Goal: Information Seeking & Learning: Check status

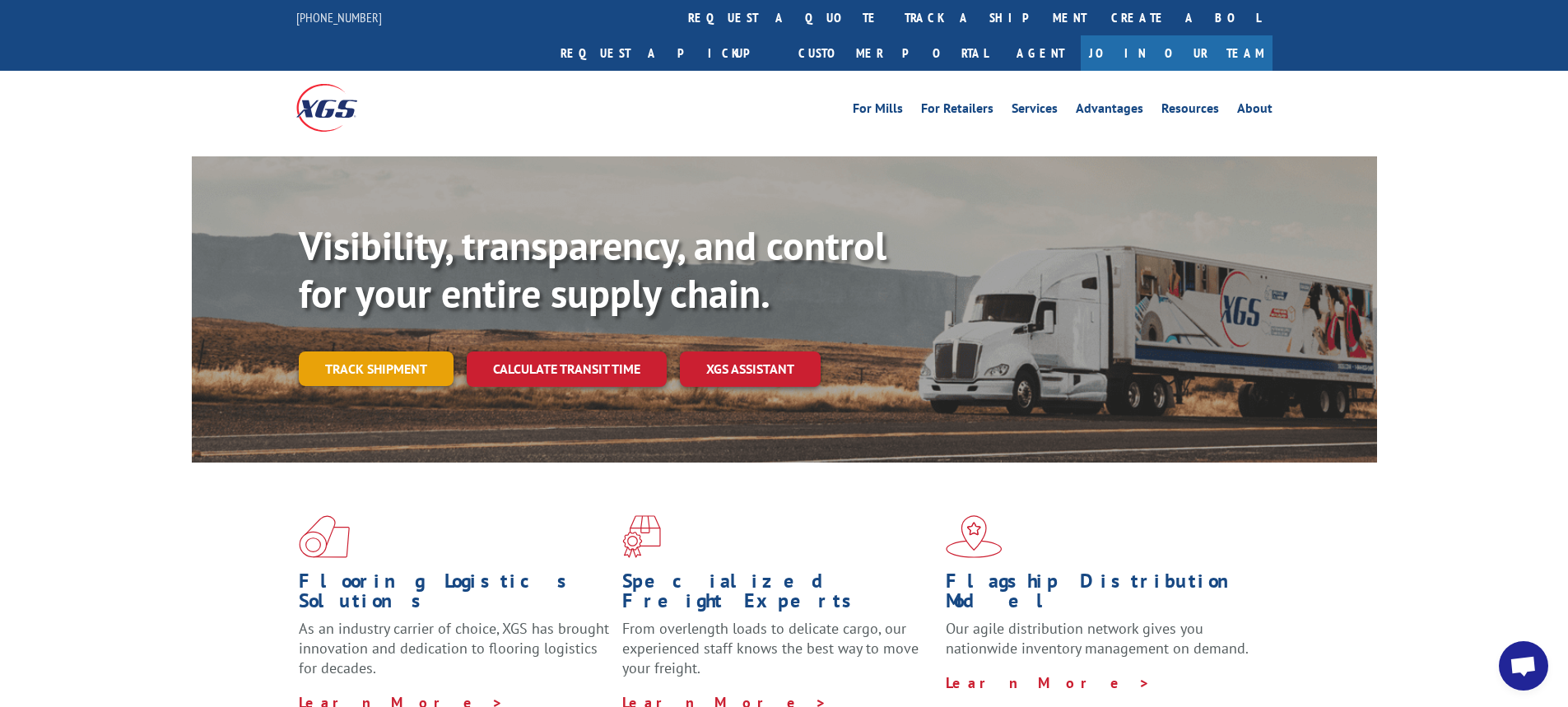
click at [364, 352] on link "Track shipment" at bounding box center [376, 369] width 155 height 35
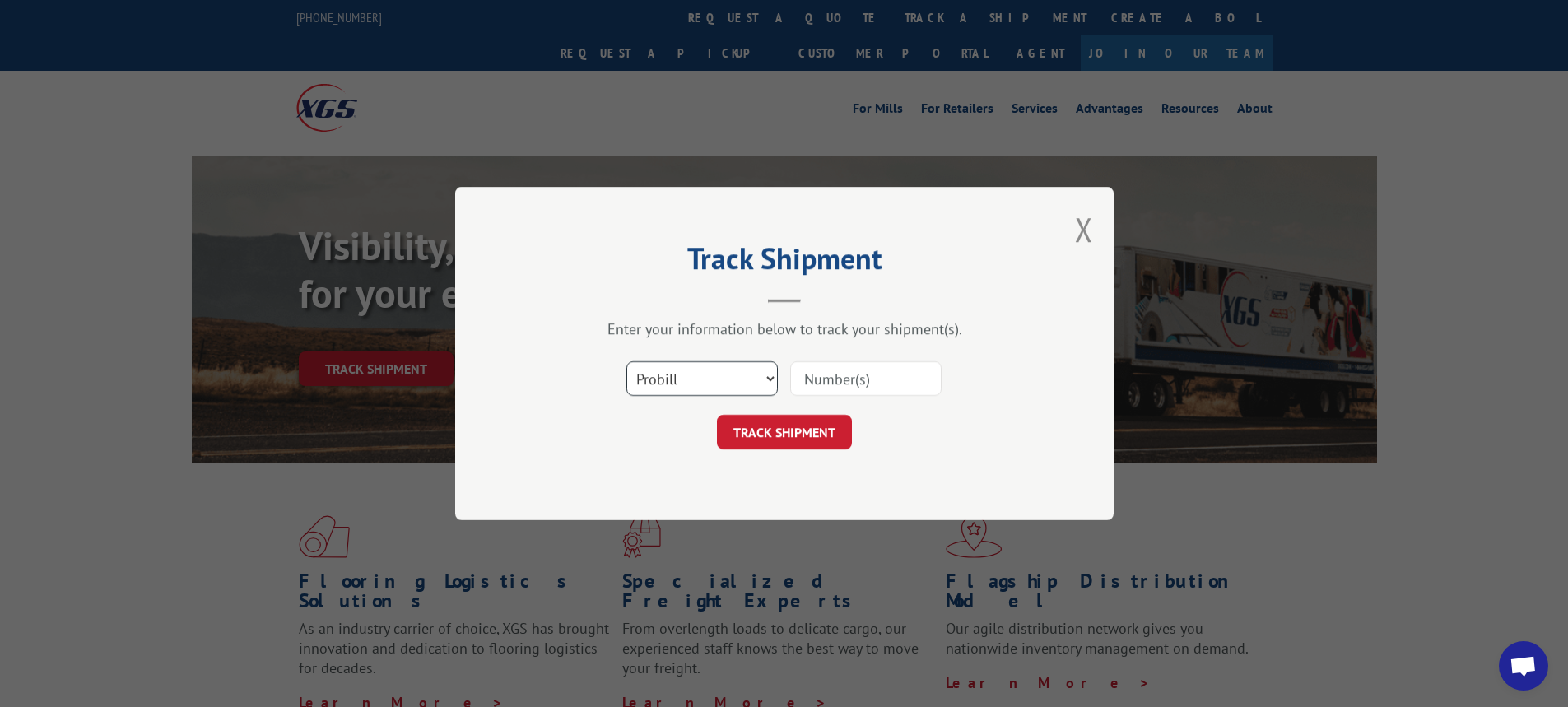
click at [772, 380] on select "Select category... Probill BOL PO" at bounding box center [702, 379] width 151 height 35
select select "bol"
click at [627, 362] on select "Select category... Probill BOL PO" at bounding box center [702, 379] width 151 height 35
click at [849, 359] on div "Select category... Probill BOL PO" at bounding box center [784, 379] width 494 height 55
click at [834, 379] on input at bounding box center [866, 379] width 151 height 35
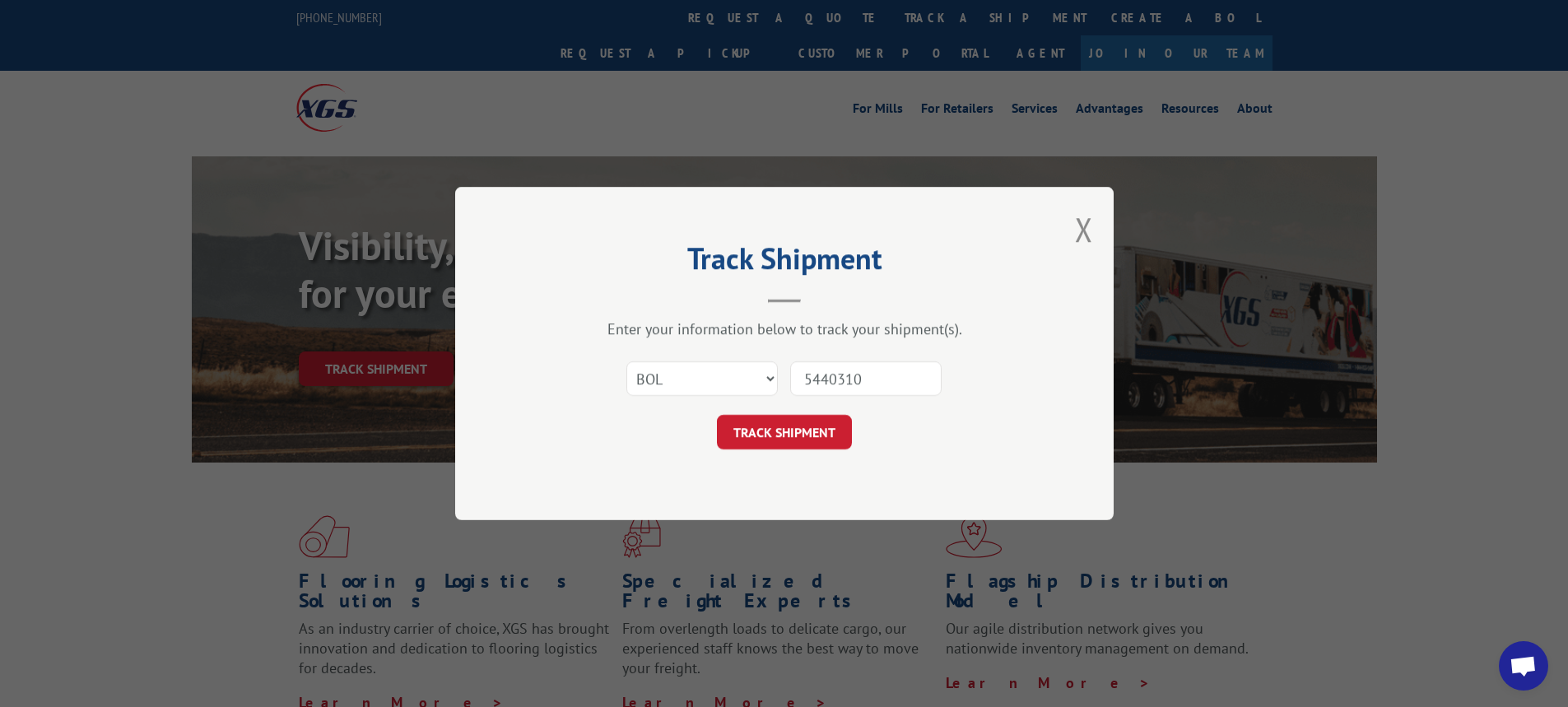
type input "54403106"
click button "TRACK SHIPMENT" at bounding box center [784, 432] width 135 height 35
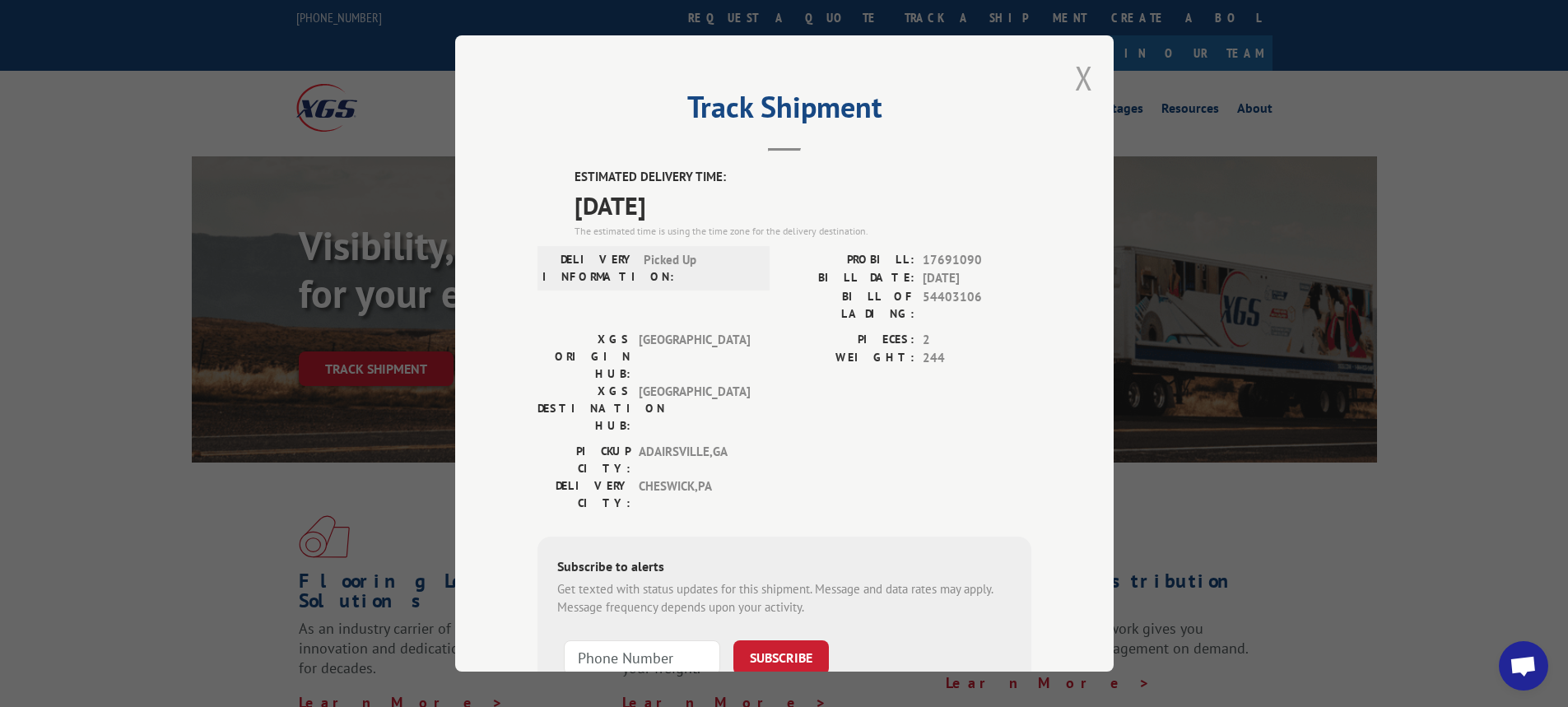
click at [1086, 78] on button "Close modal" at bounding box center [1084, 77] width 18 height 44
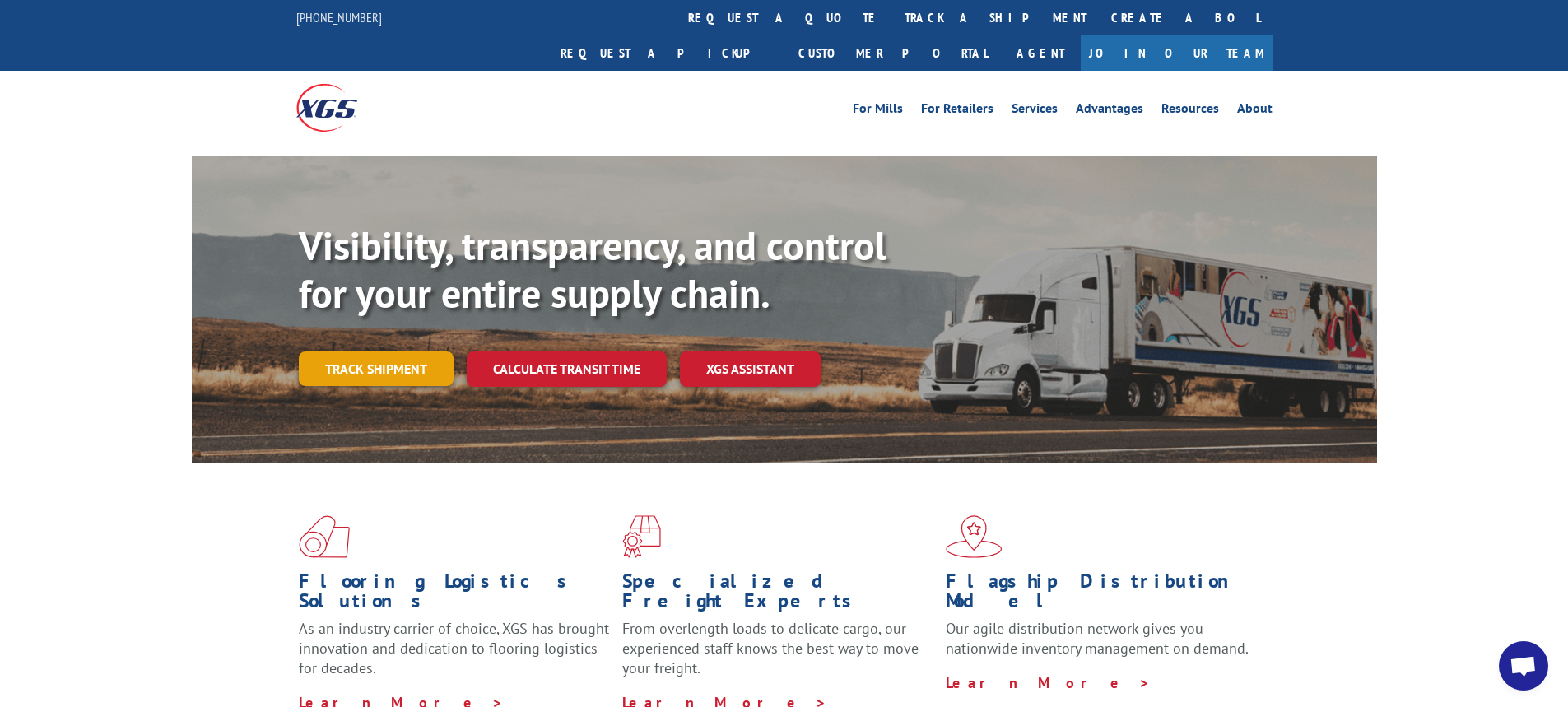
click at [422, 352] on link "Track shipment" at bounding box center [376, 369] width 155 height 35
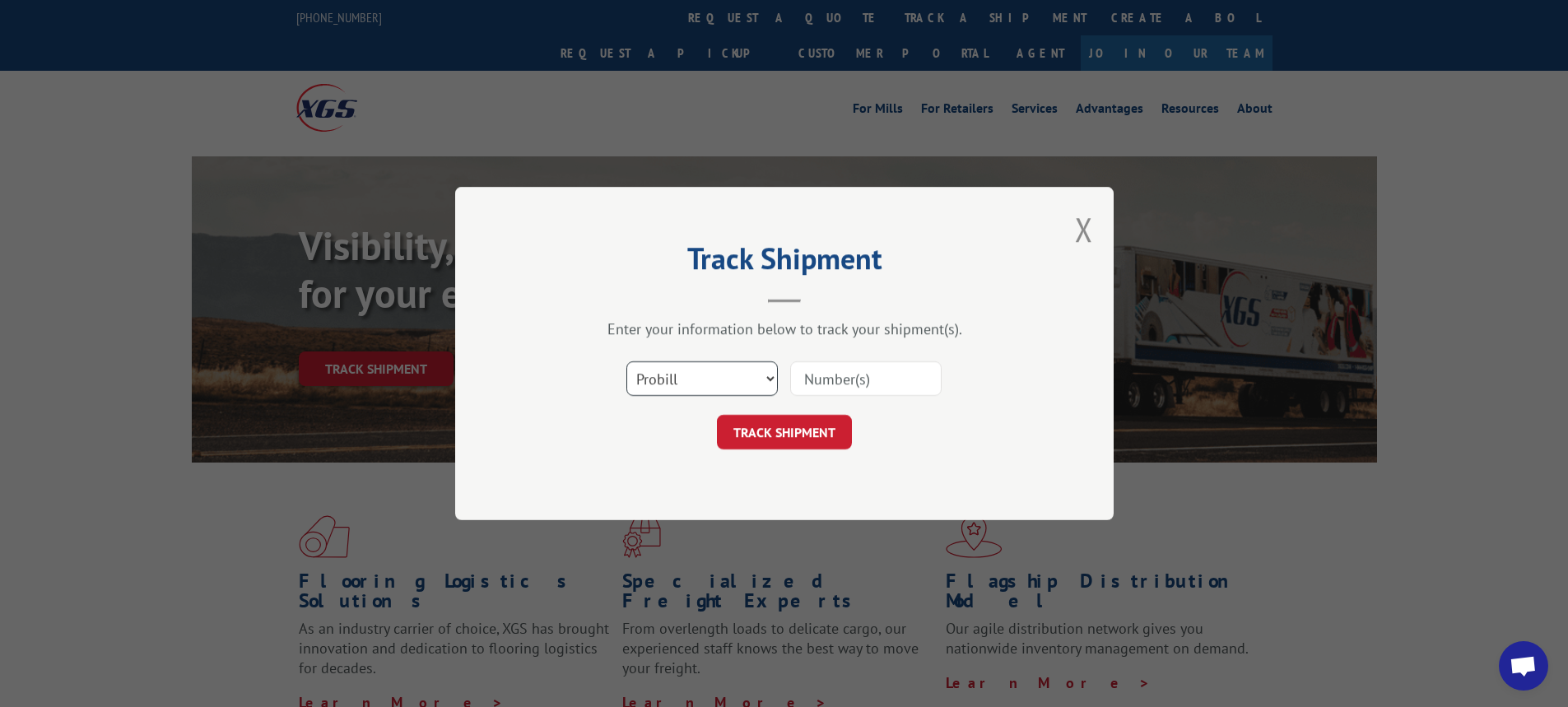
click at [772, 373] on select "Select category... Probill BOL PO" at bounding box center [702, 379] width 151 height 35
select select "bol"
click at [627, 362] on select "Select category... Probill BOL PO" at bounding box center [702, 379] width 151 height 35
click at [818, 380] on input at bounding box center [866, 379] width 151 height 35
type input "54401960"
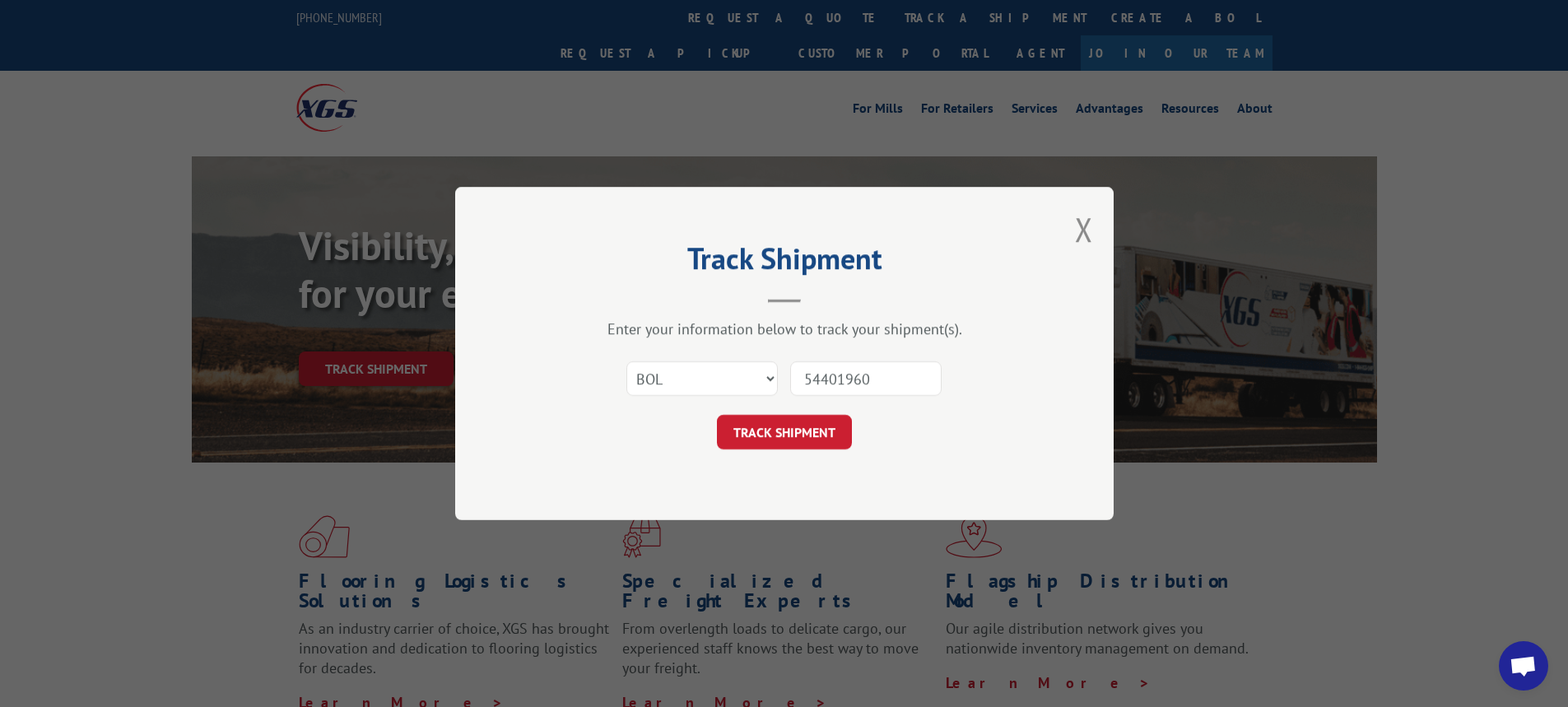
click button "TRACK SHIPMENT" at bounding box center [784, 432] width 135 height 35
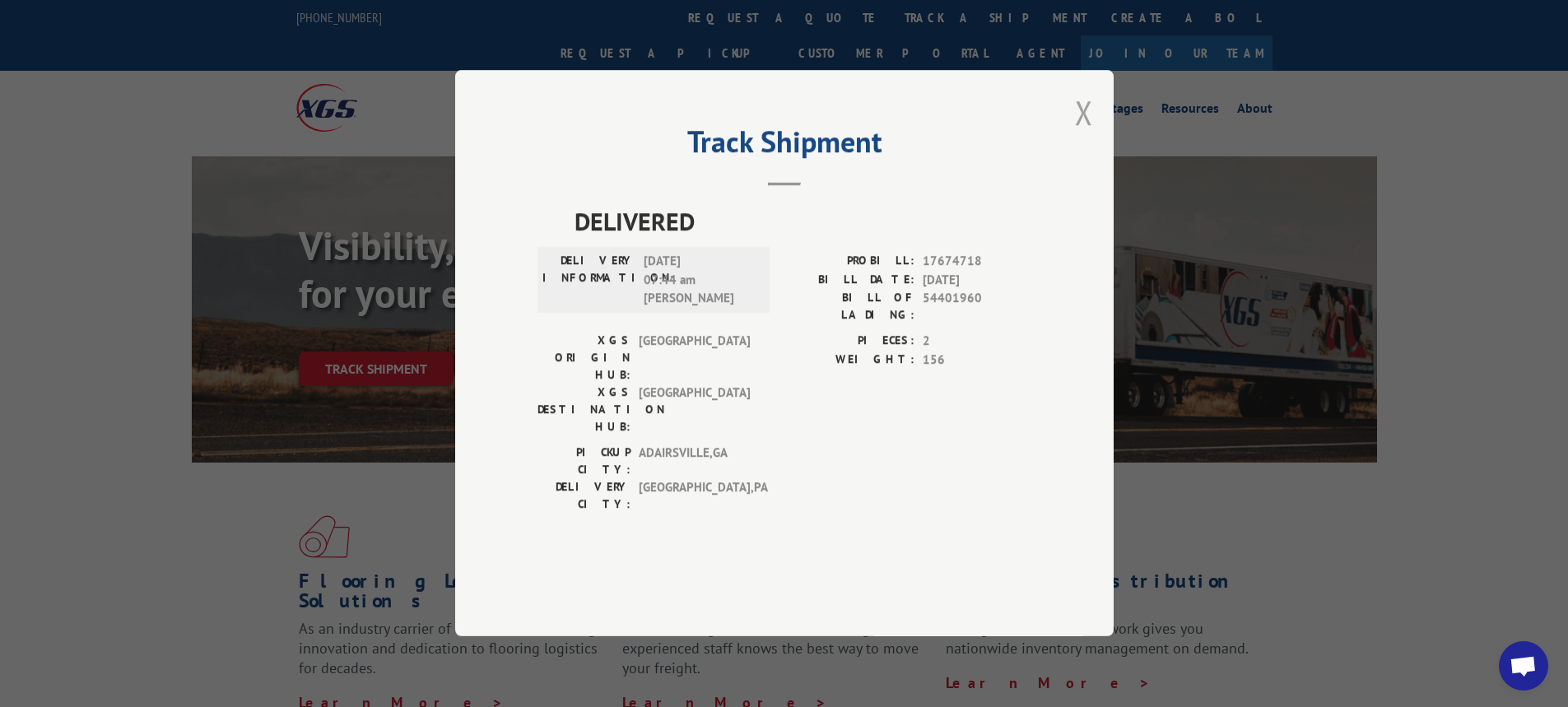
click at [1082, 134] on button "Close modal" at bounding box center [1084, 112] width 18 height 44
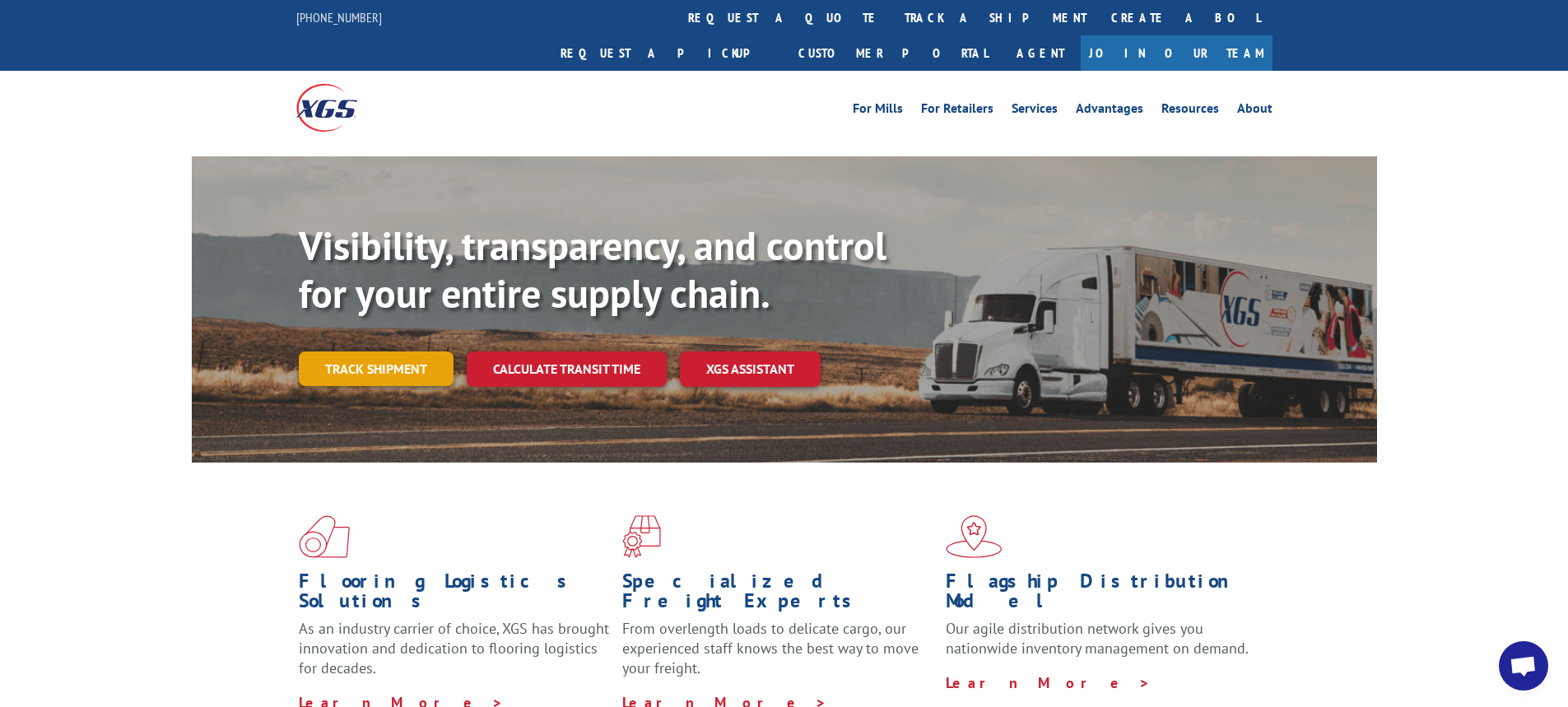
click at [349, 352] on link "Track shipment" at bounding box center [376, 369] width 155 height 35
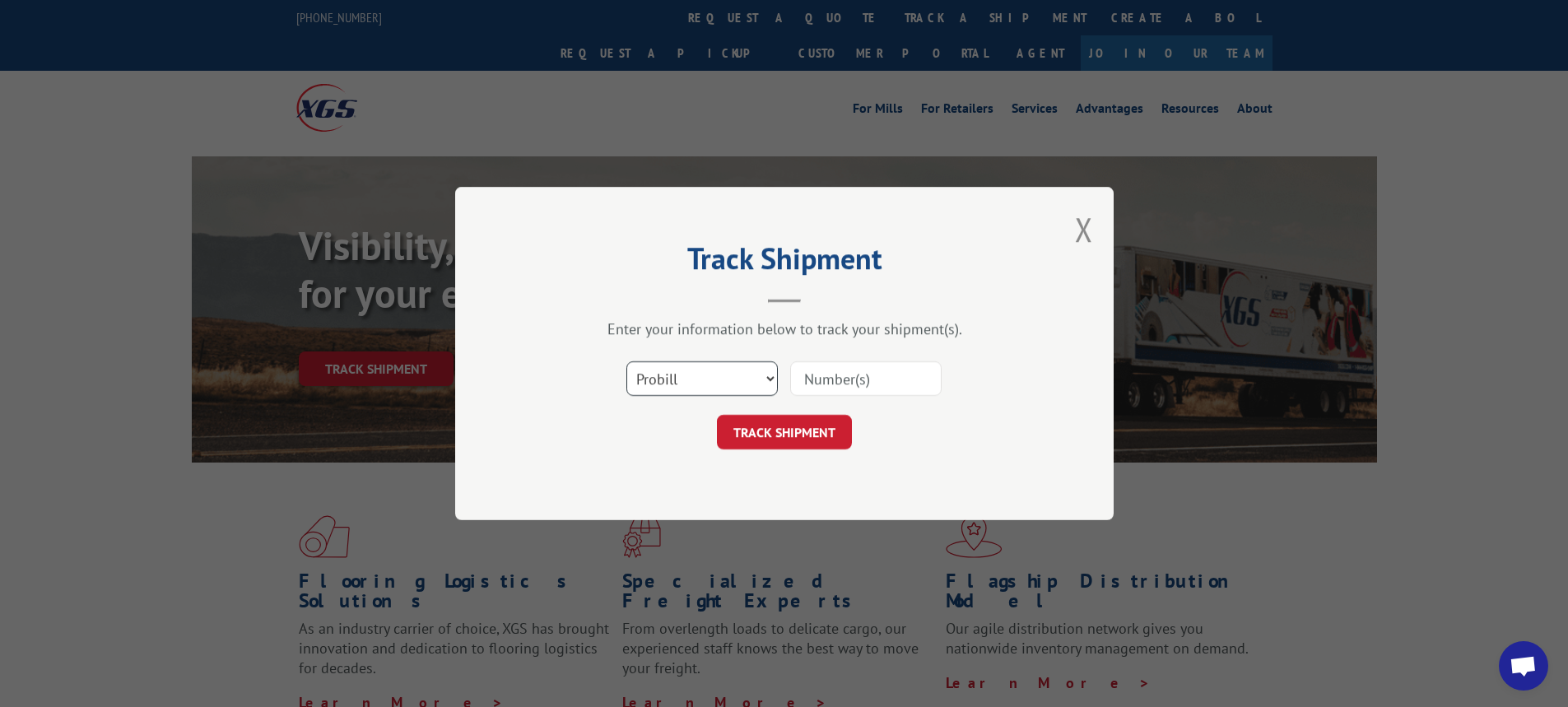
click at [768, 379] on select "Select category... Probill BOL PO" at bounding box center [702, 379] width 151 height 35
select select "bol"
click at [627, 362] on select "Select category... Probill BOL PO" at bounding box center [702, 379] width 151 height 35
click at [805, 371] on input at bounding box center [866, 379] width 151 height 35
type input "7061015"
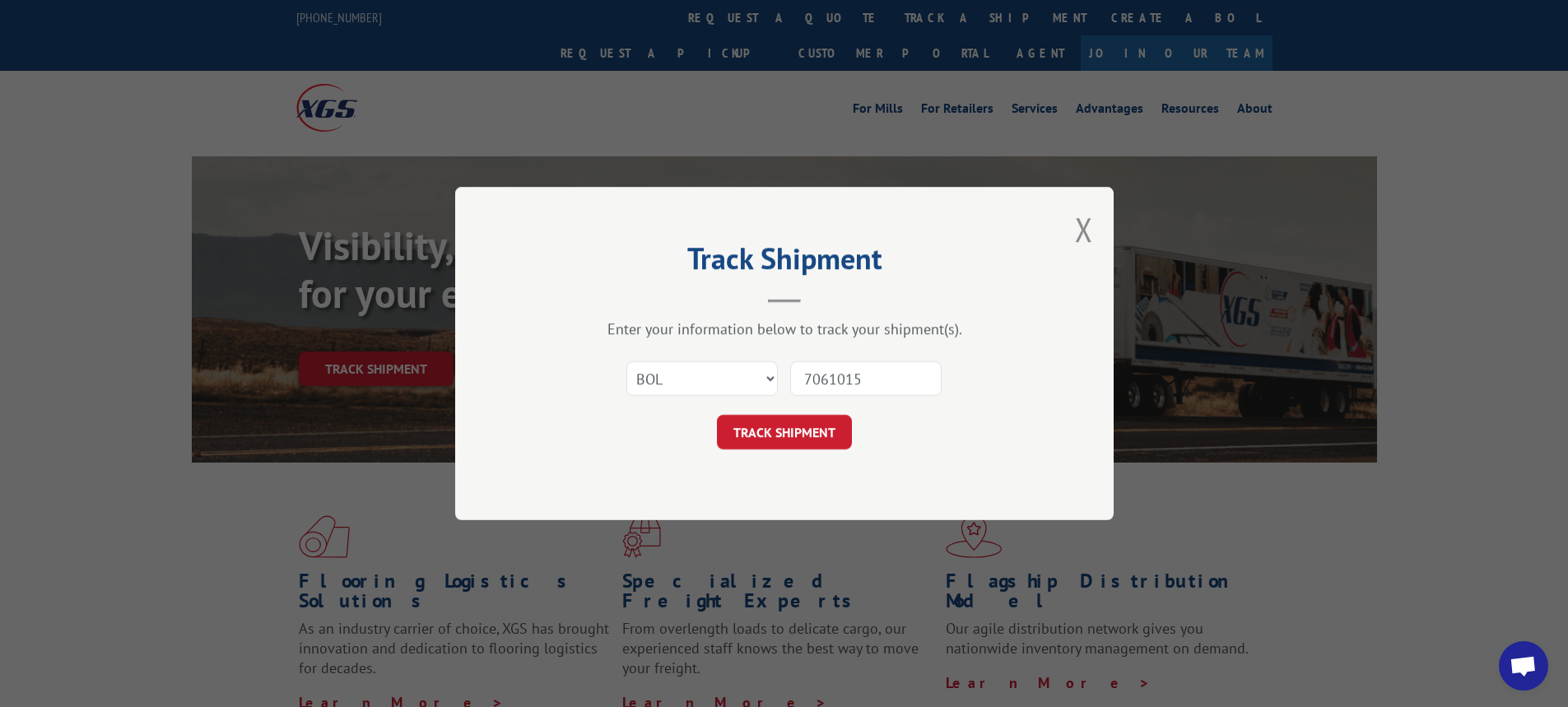
click button "TRACK SHIPMENT" at bounding box center [784, 432] width 135 height 35
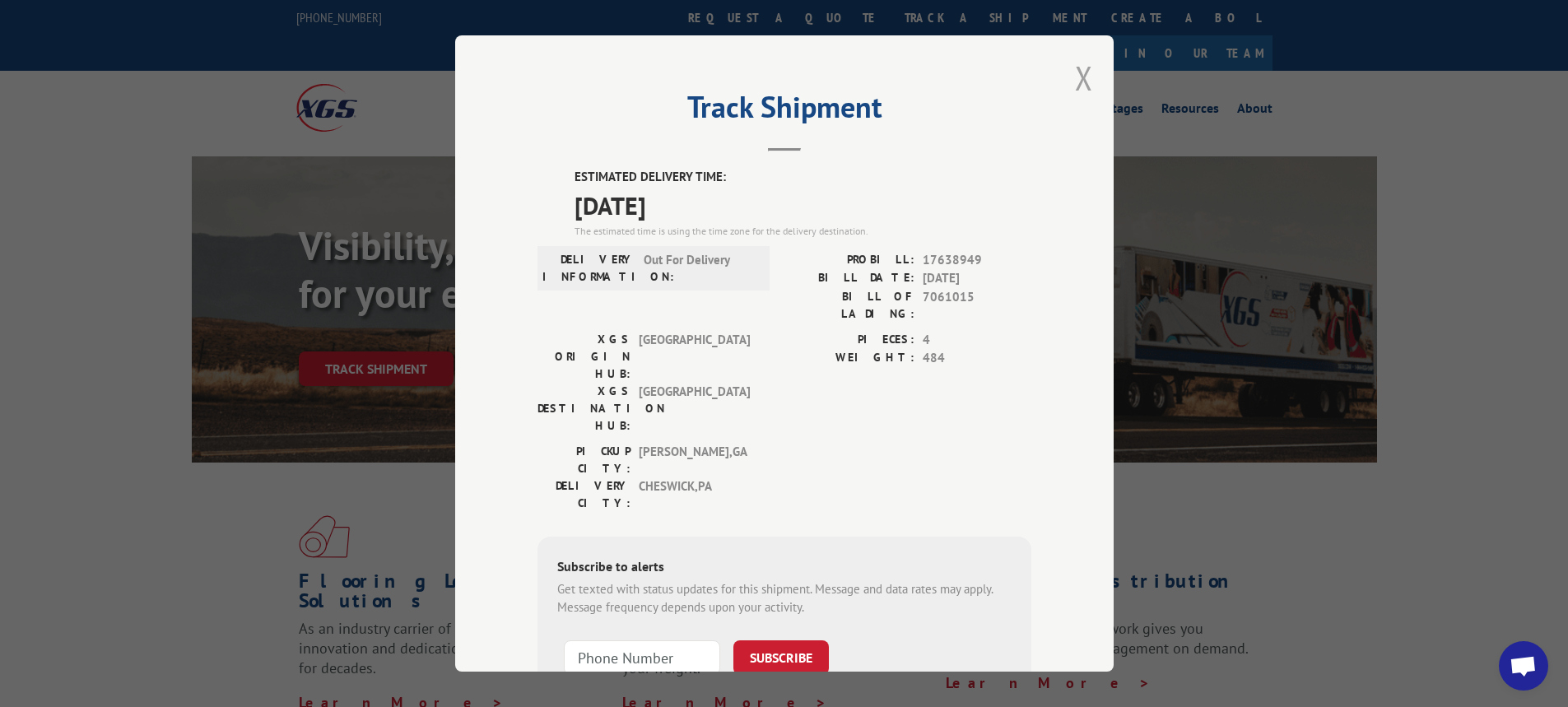
click at [1083, 73] on button "Close modal" at bounding box center [1084, 77] width 18 height 44
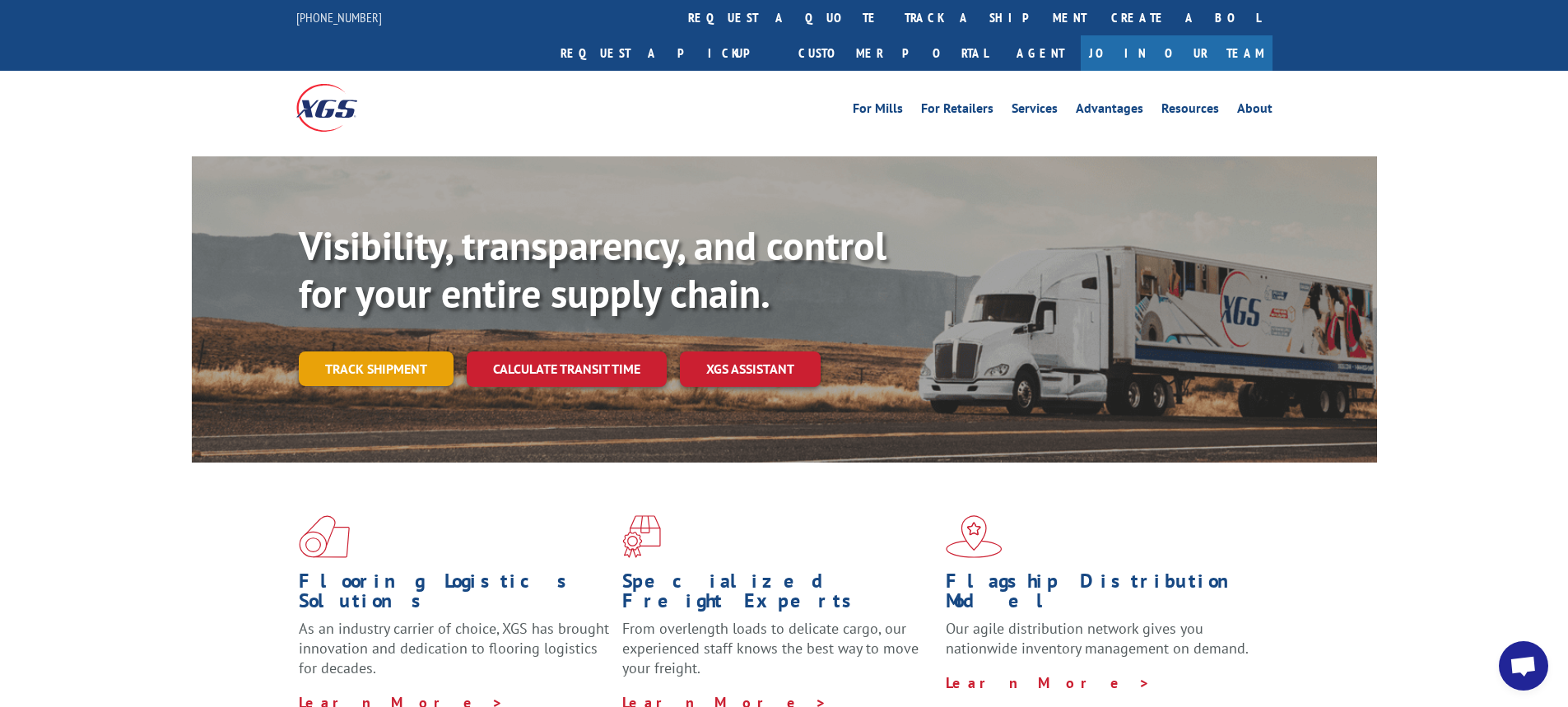
click at [425, 352] on link "Track shipment" at bounding box center [376, 369] width 155 height 35
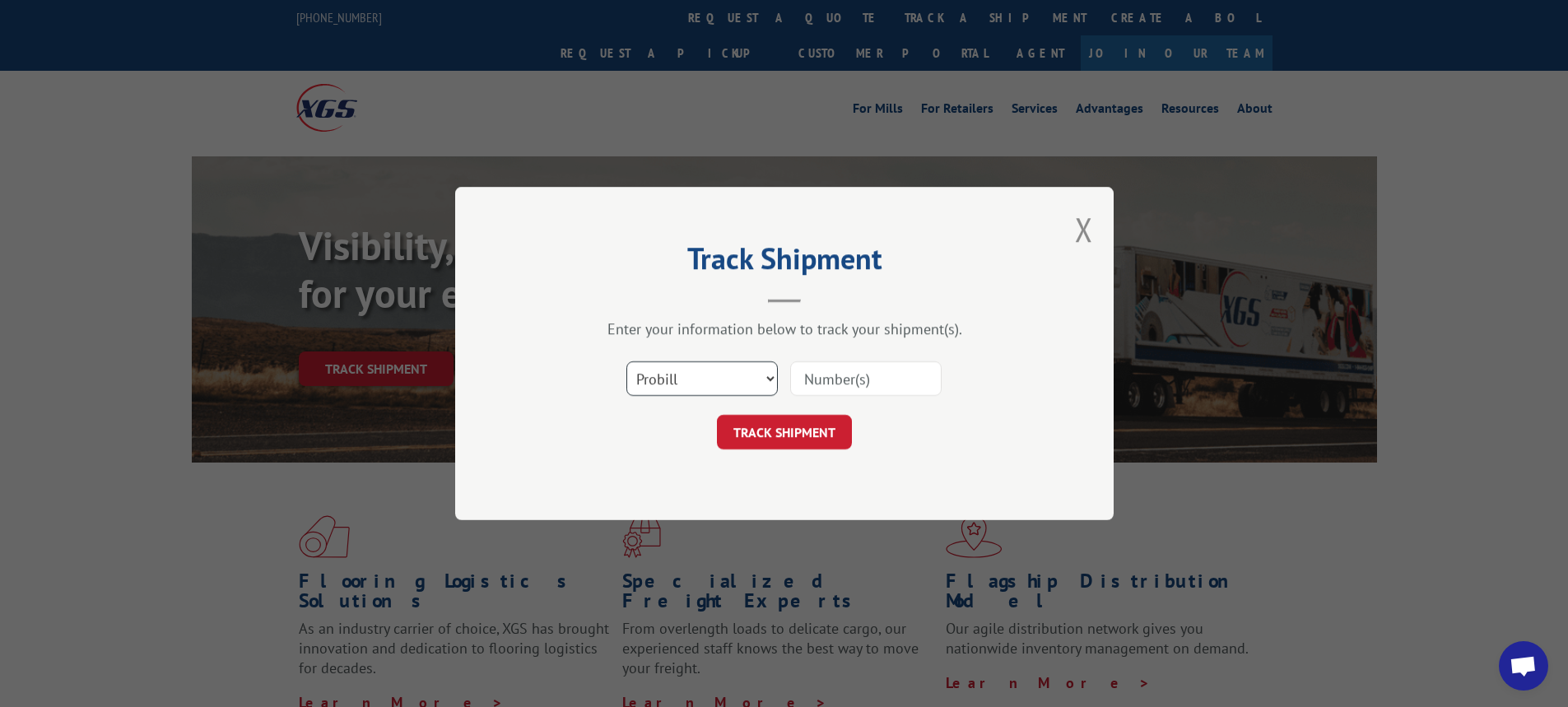
drag, startPoint x: 772, startPoint y: 379, endPoint x: 760, endPoint y: 394, distance: 19.2
click at [772, 379] on select "Select category... Probill BOL PO" at bounding box center [702, 379] width 151 height 35
select select "bol"
click at [627, 362] on select "Select category... Probill BOL PO" at bounding box center [702, 379] width 151 height 35
click at [818, 374] on input at bounding box center [866, 379] width 151 height 35
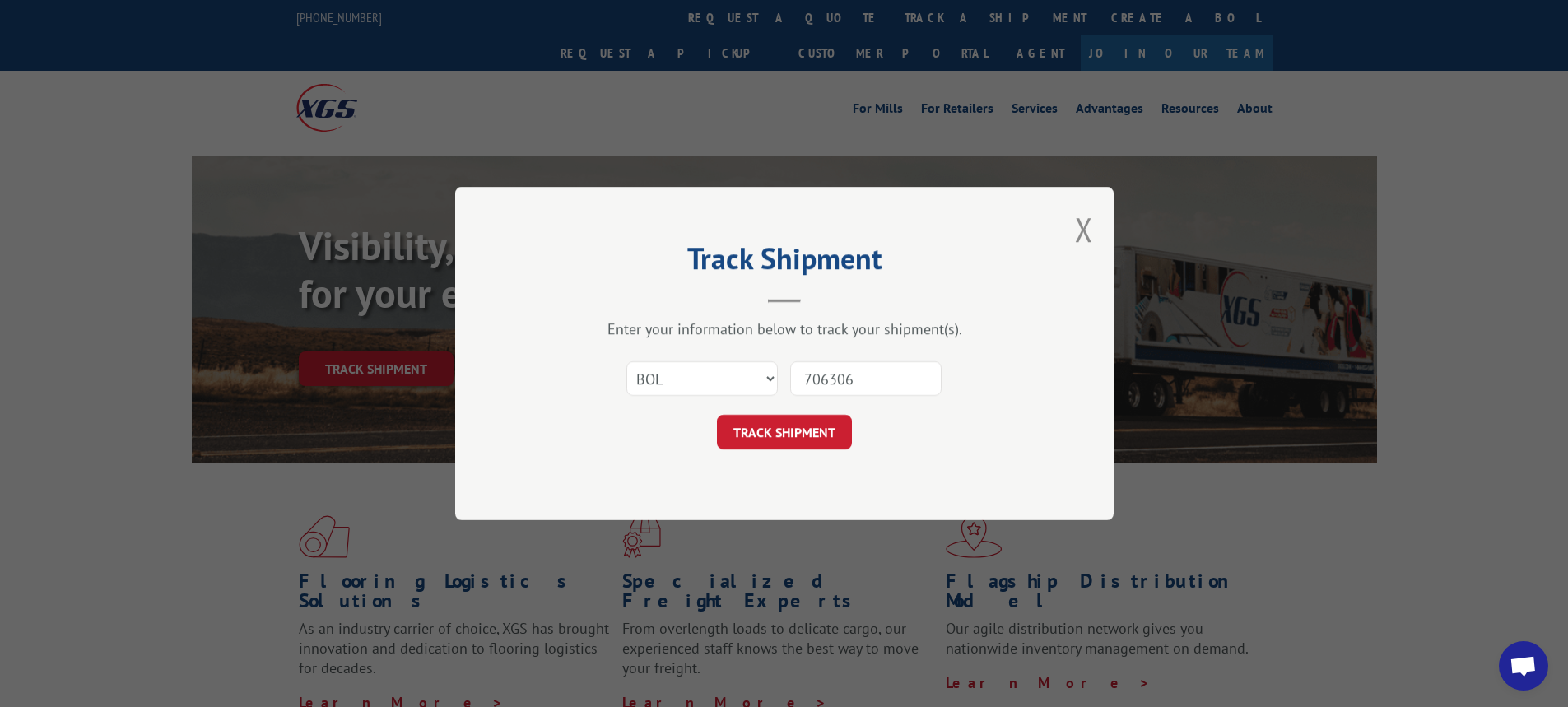
type input "7063068"
click button "TRACK SHIPMENT" at bounding box center [784, 432] width 135 height 35
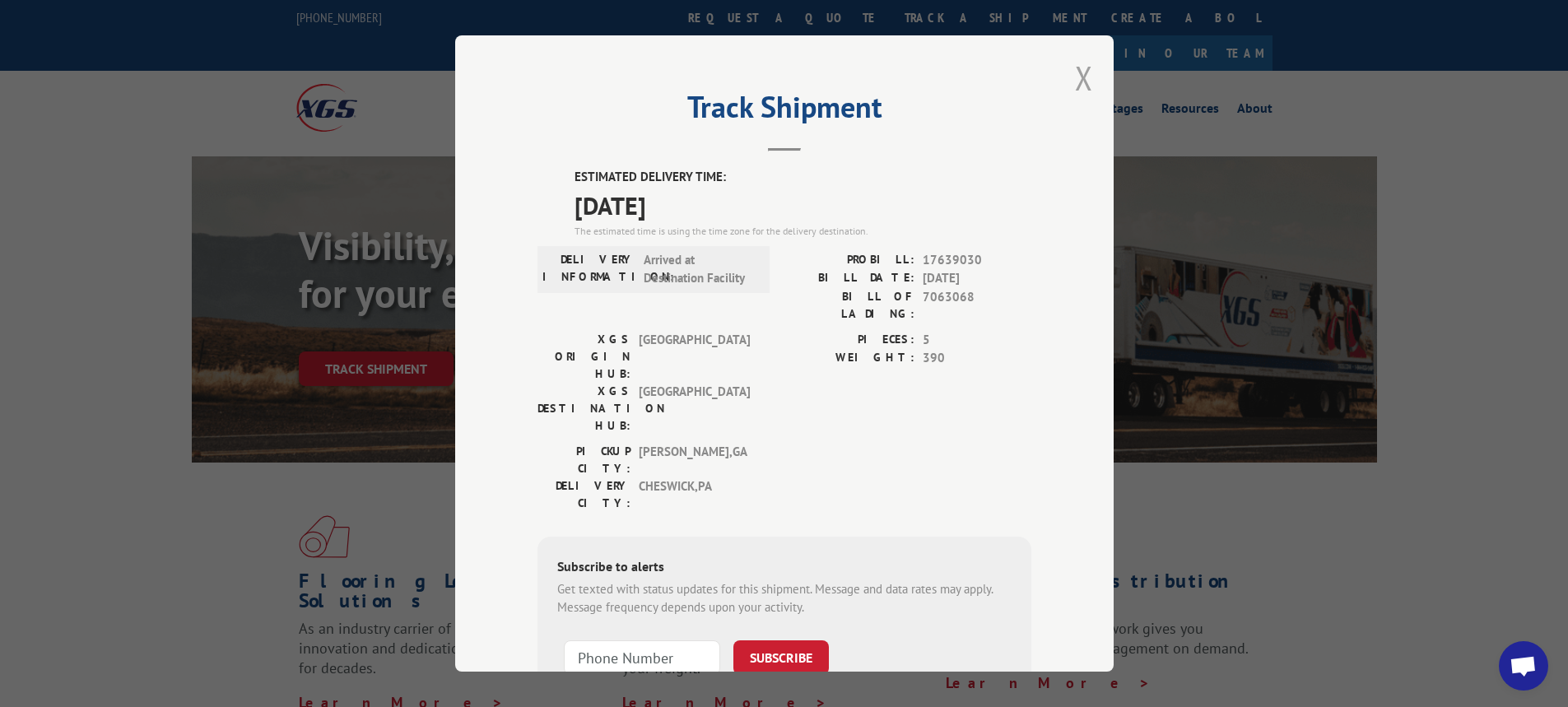
click at [1080, 80] on button "Close modal" at bounding box center [1084, 77] width 18 height 44
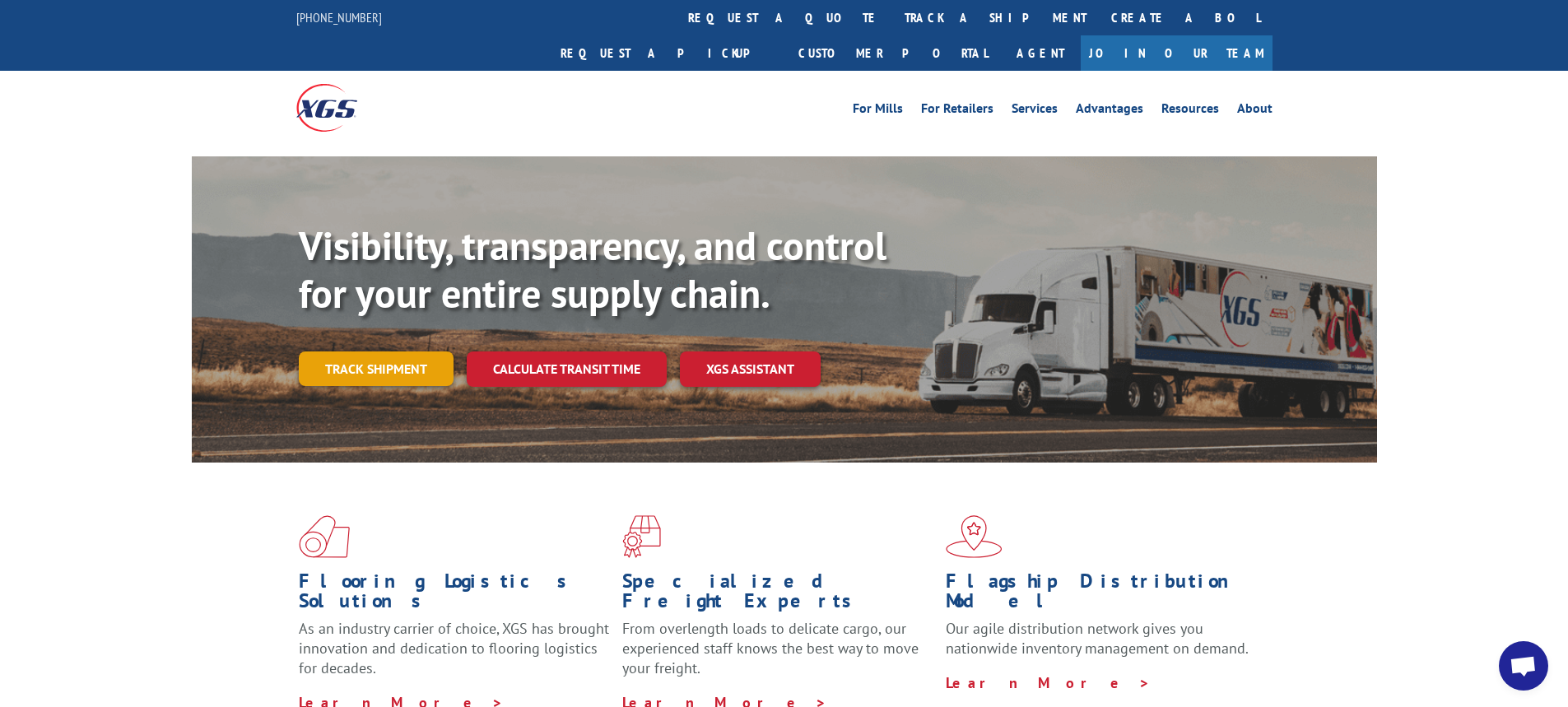
click at [396, 352] on link "Track shipment" at bounding box center [376, 369] width 155 height 35
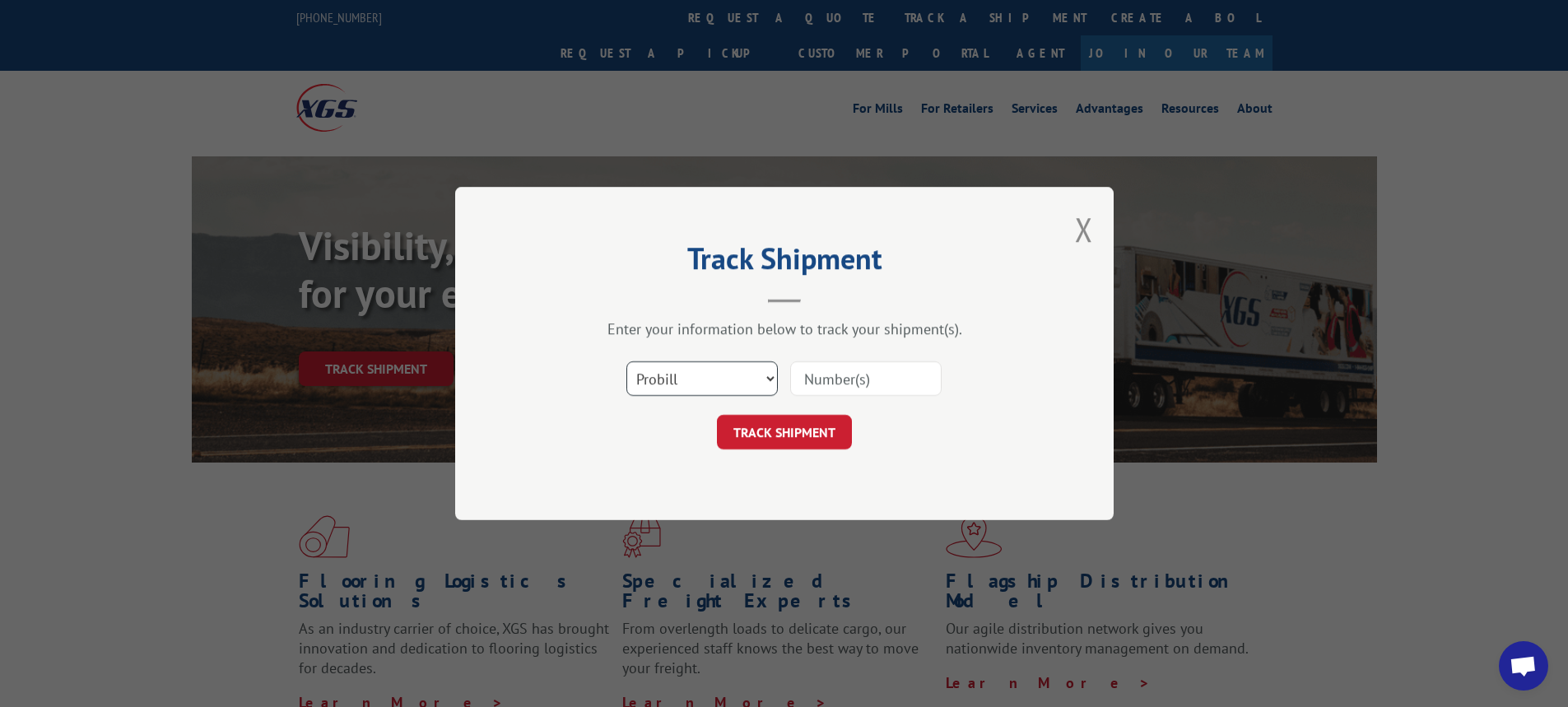
drag, startPoint x: 771, startPoint y: 381, endPoint x: 756, endPoint y: 395, distance: 20.5
click at [771, 381] on select "Select category... Probill BOL PO" at bounding box center [702, 379] width 151 height 35
select select "bol"
click at [627, 362] on select "Select category... Probill BOL PO" at bounding box center [702, 379] width 151 height 35
click at [839, 387] on input at bounding box center [866, 379] width 151 height 35
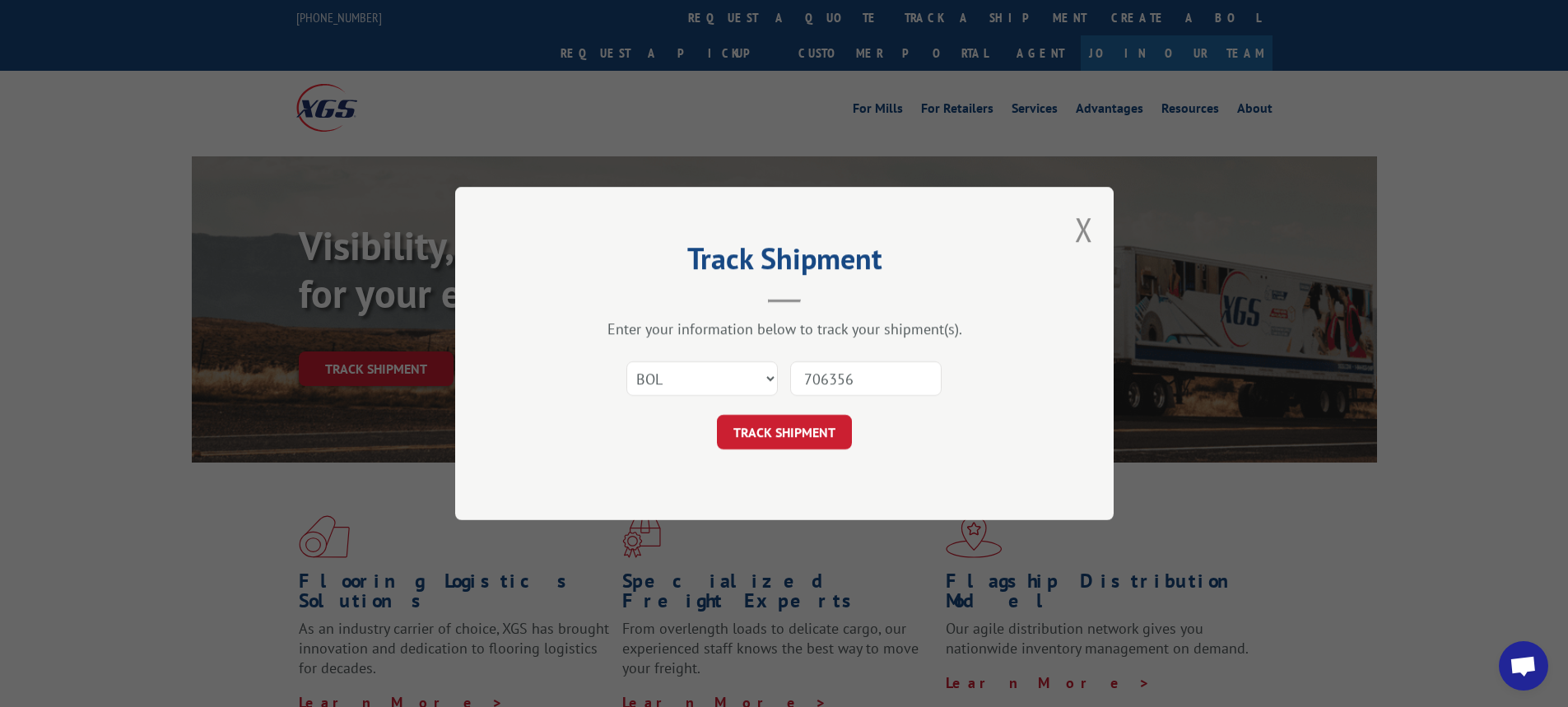
type input "7063561"
click button "TRACK SHIPMENT" at bounding box center [784, 432] width 135 height 35
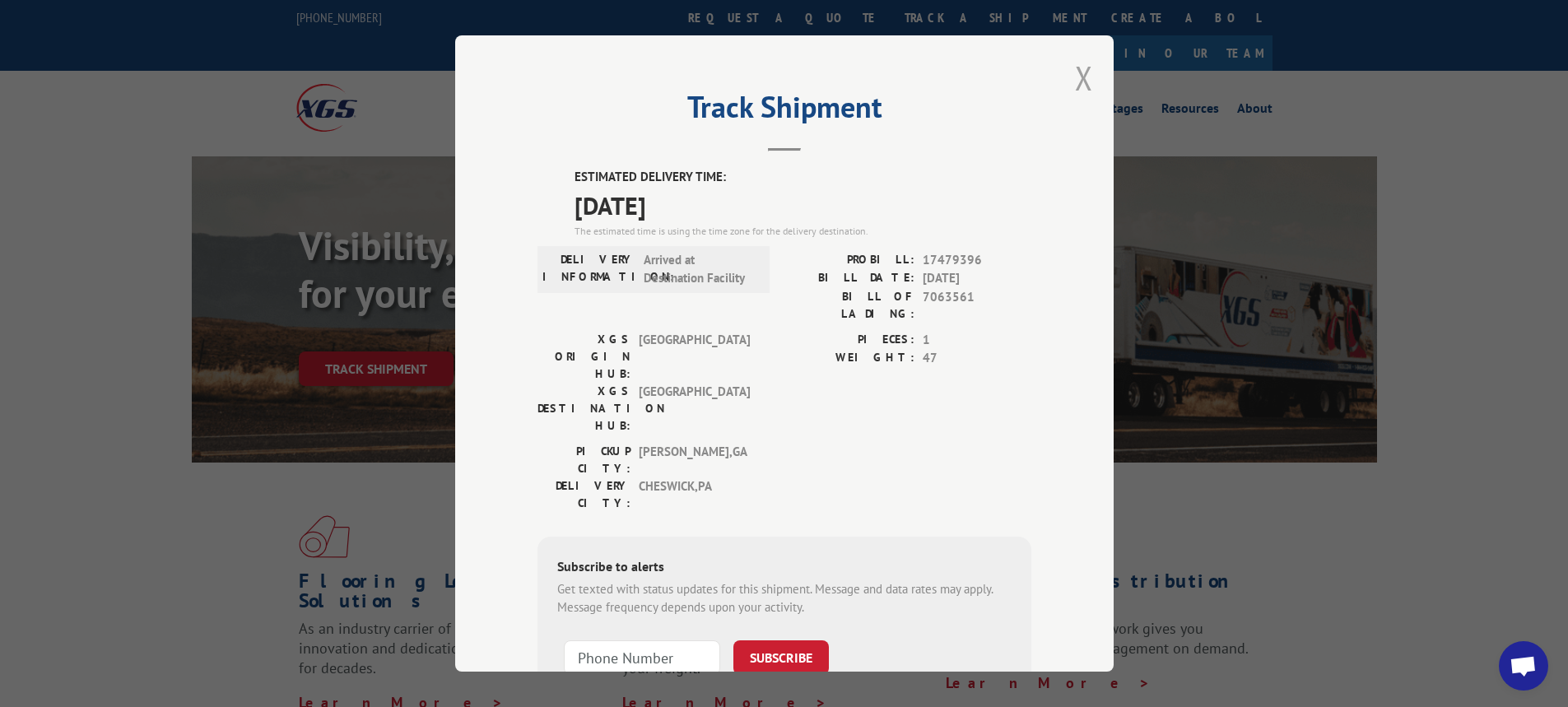
click at [1084, 77] on button "Close modal" at bounding box center [1084, 77] width 18 height 44
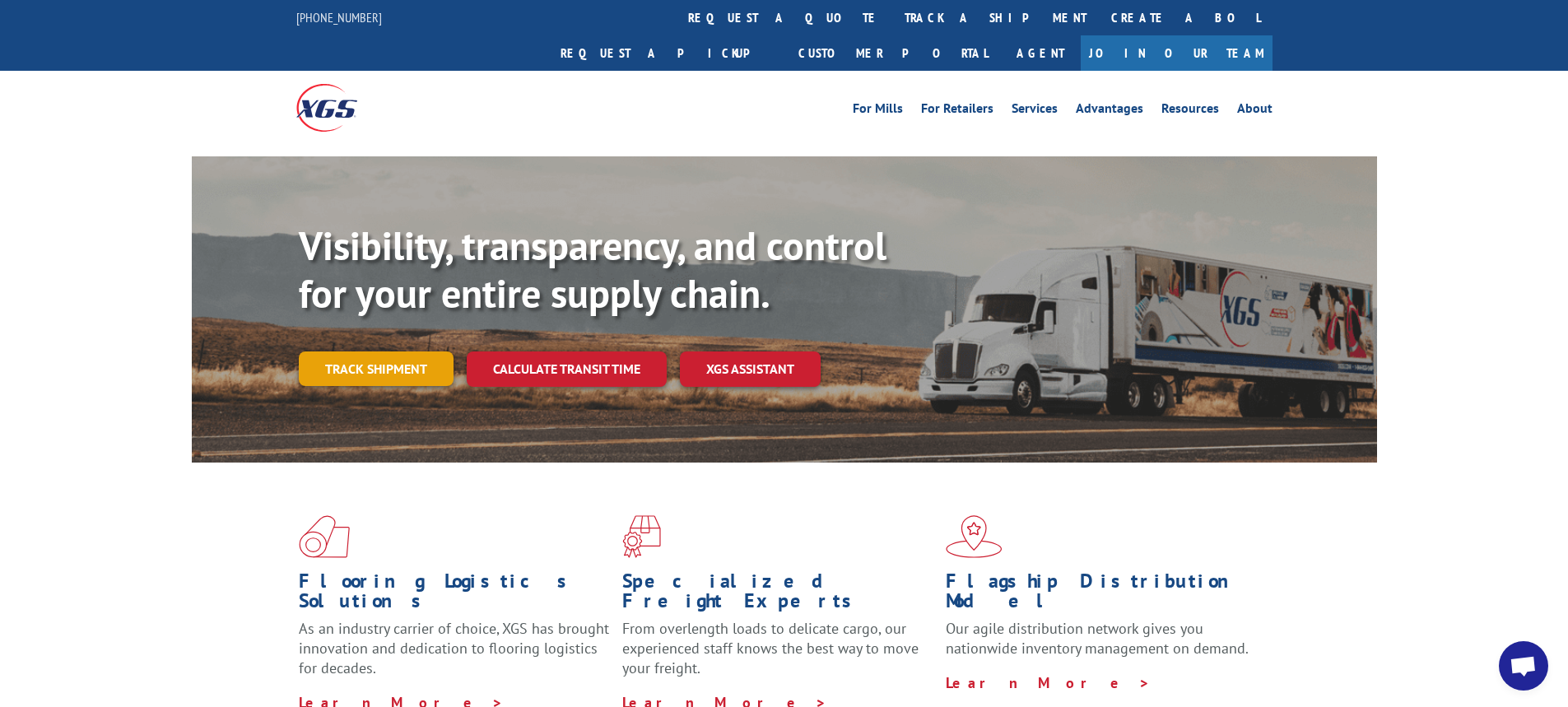
click at [388, 352] on link "Track shipment" at bounding box center [376, 369] width 155 height 35
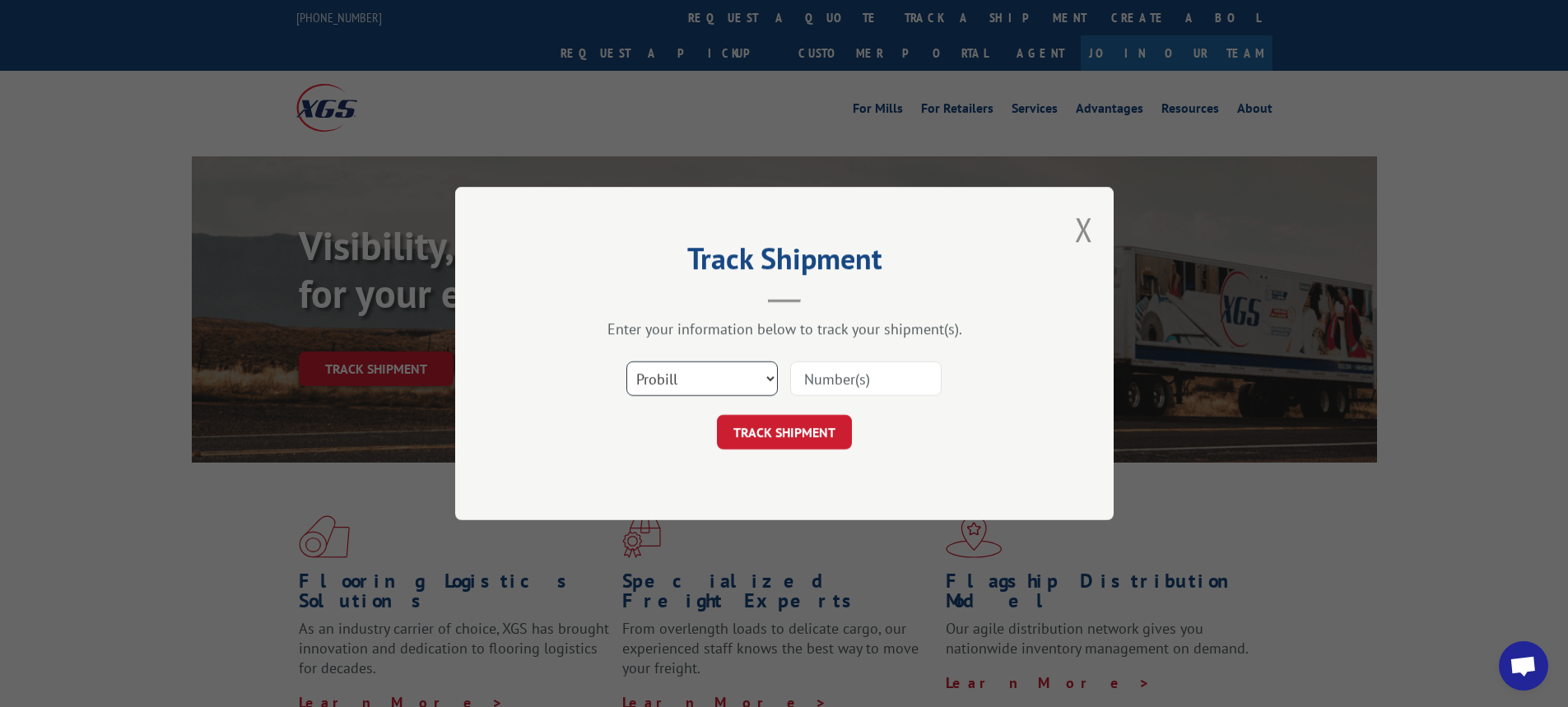
click at [771, 376] on select "Select category... Probill BOL PO" at bounding box center [702, 379] width 151 height 35
select select "bol"
click at [627, 362] on select "Select category... Probill BOL PO" at bounding box center [702, 379] width 151 height 35
click at [808, 368] on input at bounding box center [866, 379] width 151 height 35
type input "7063068"
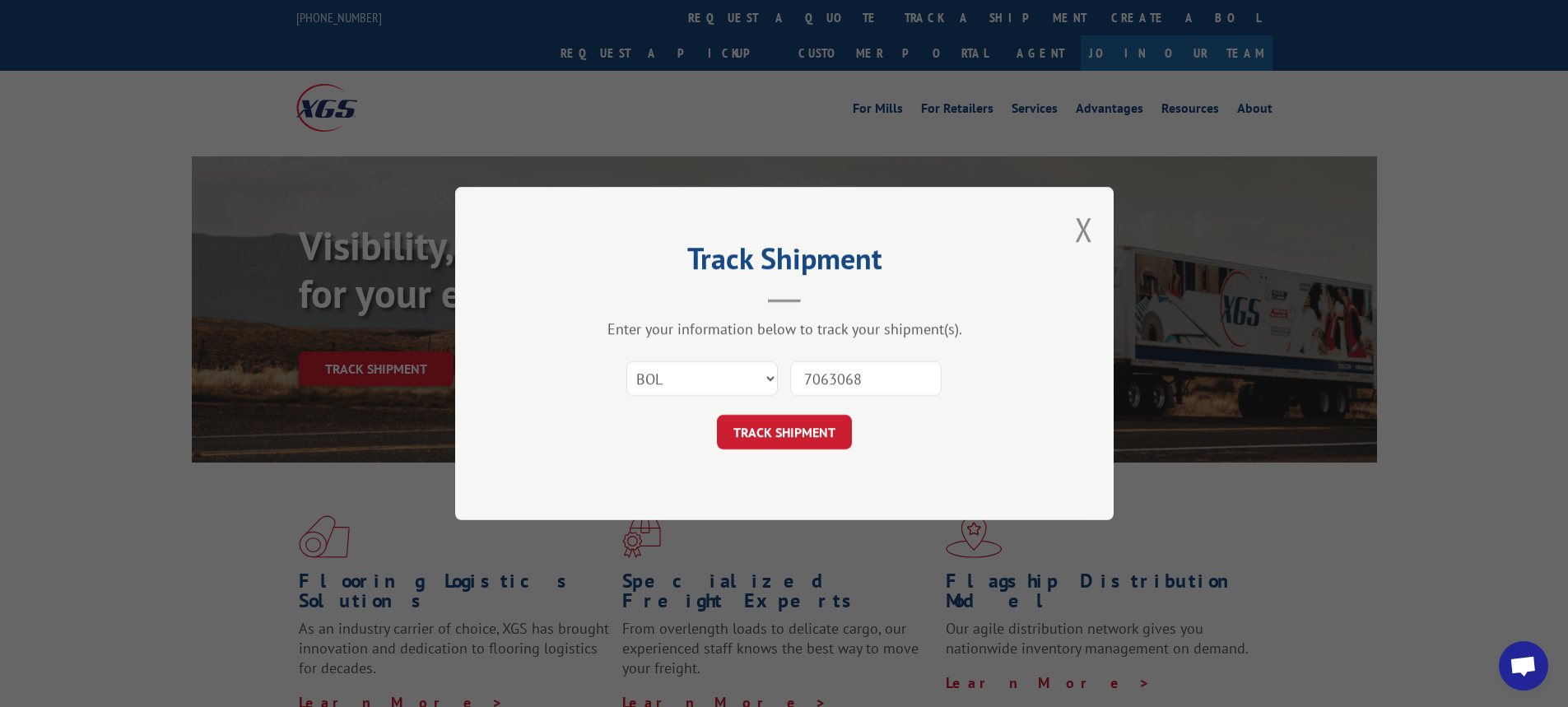
click button "TRACK SHIPMENT" at bounding box center [784, 432] width 135 height 35
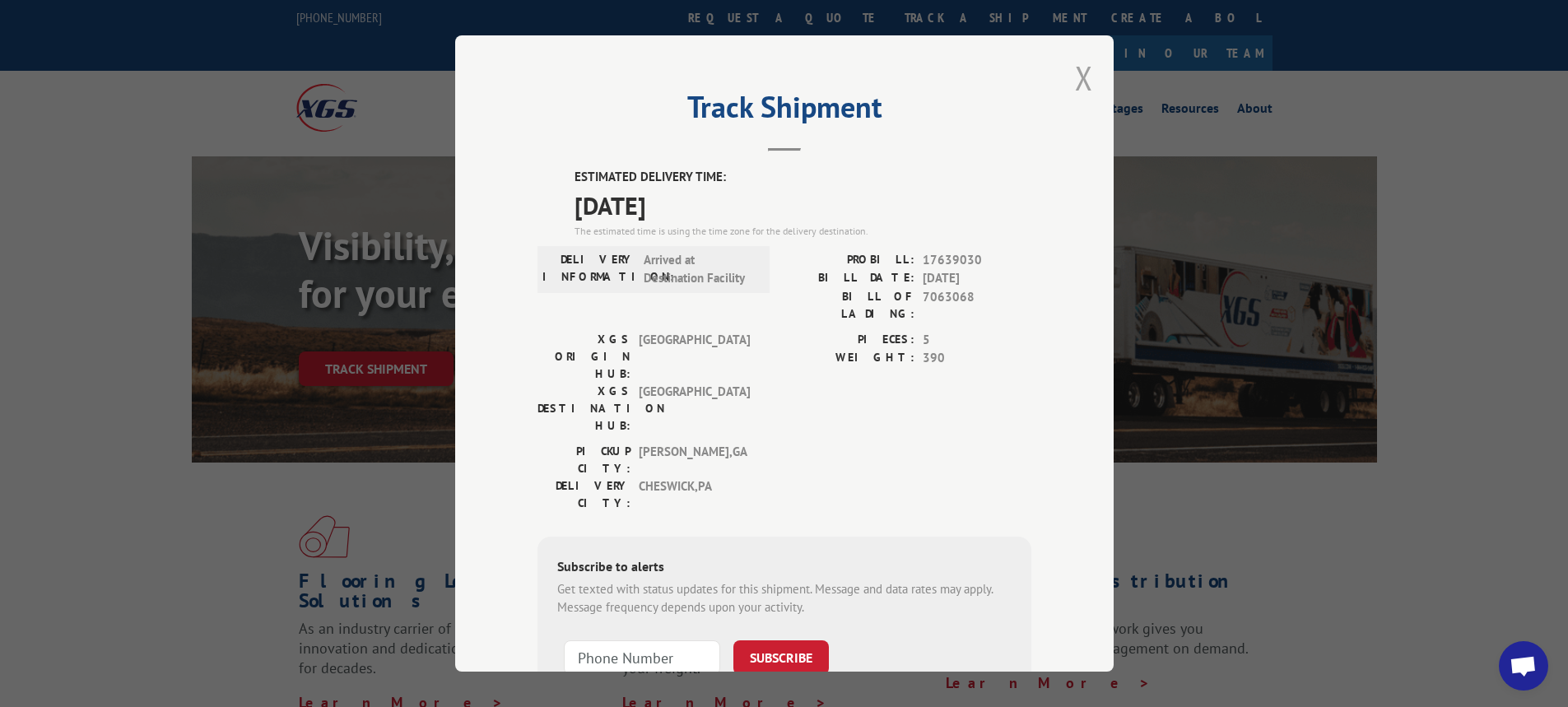
click at [1079, 77] on button "Close modal" at bounding box center [1084, 77] width 18 height 44
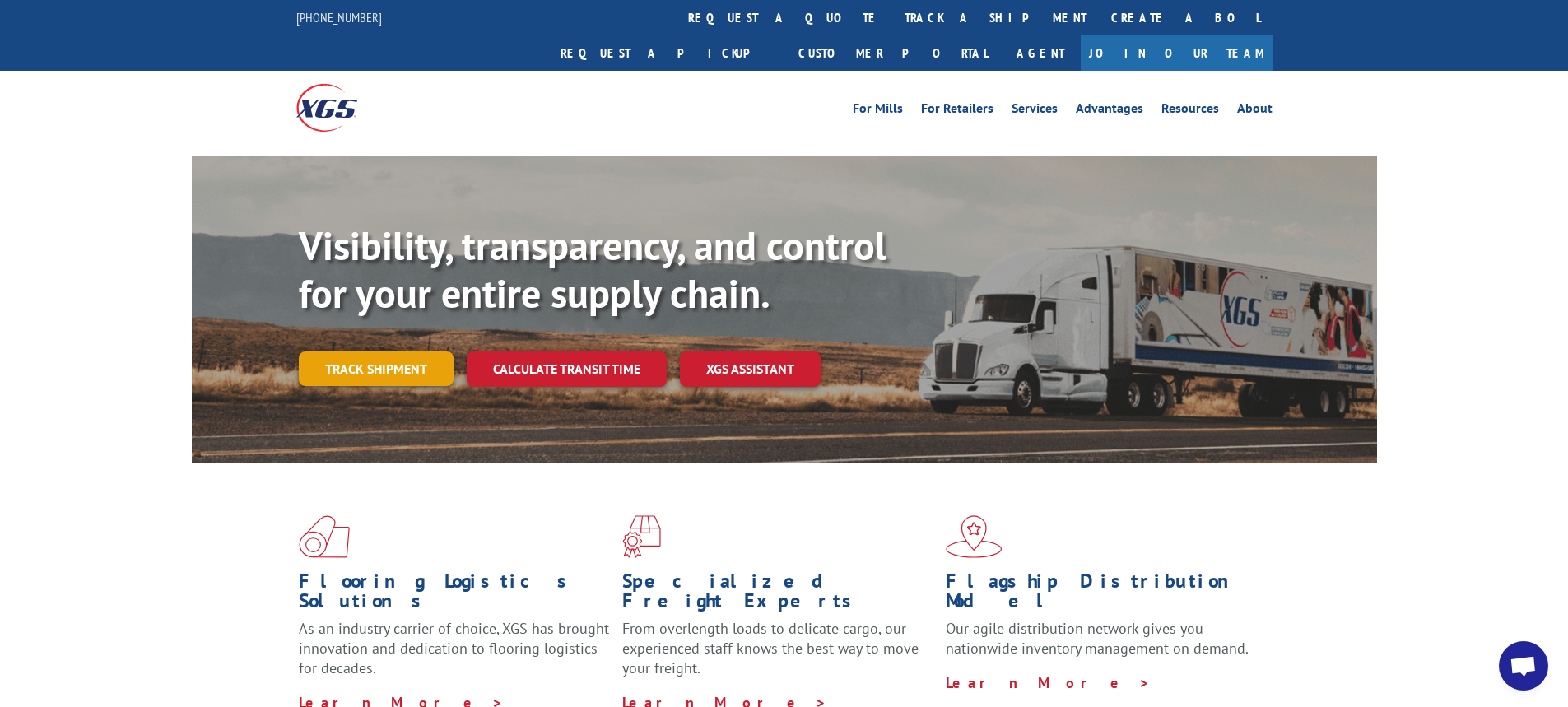
click at [364, 352] on link "Track shipment" at bounding box center [376, 369] width 155 height 35
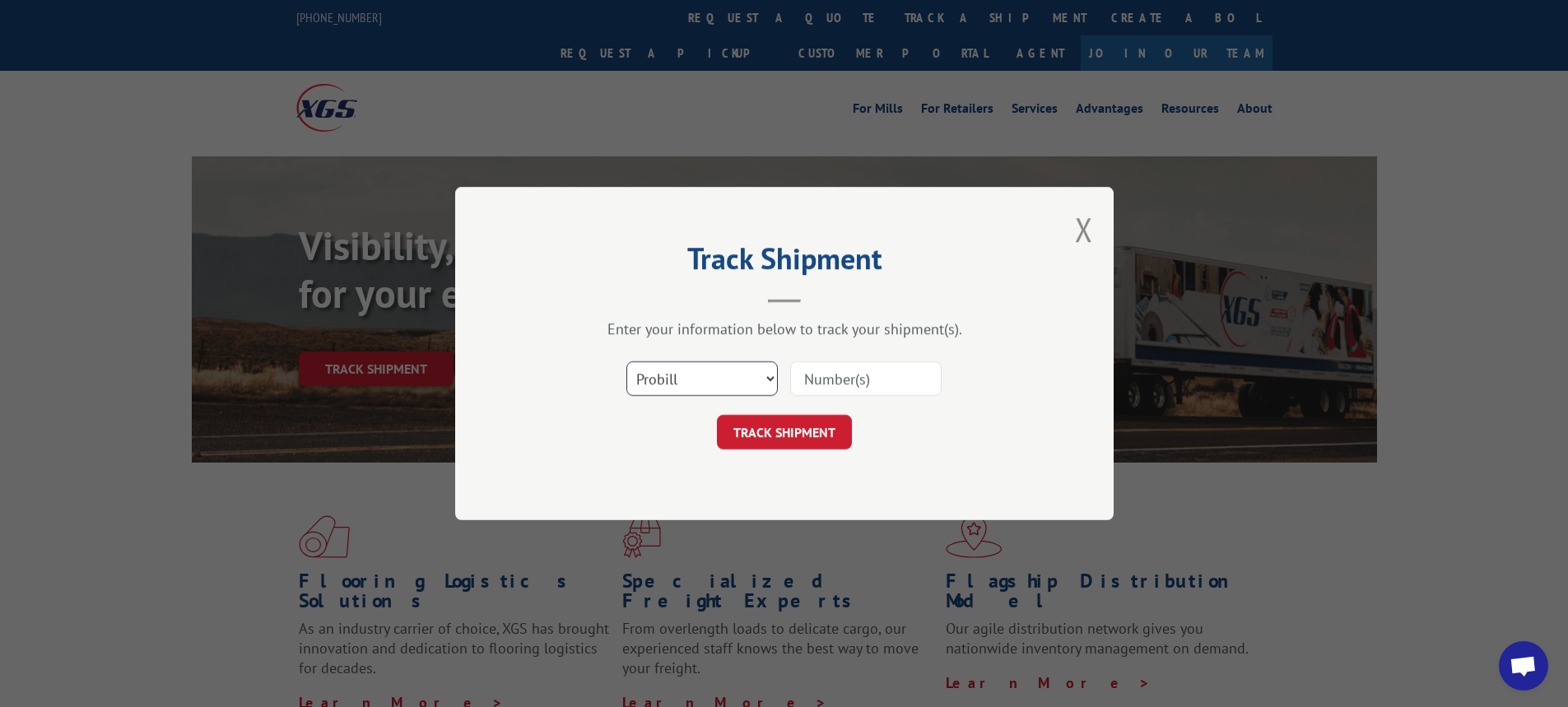
click at [768, 382] on select "Select category... Probill BOL PO" at bounding box center [702, 379] width 151 height 35
select select "bol"
click at [627, 362] on select "Select category... Probill BOL PO" at bounding box center [702, 379] width 151 height 35
click at [822, 376] on input at bounding box center [866, 379] width 151 height 35
type input "7060218"
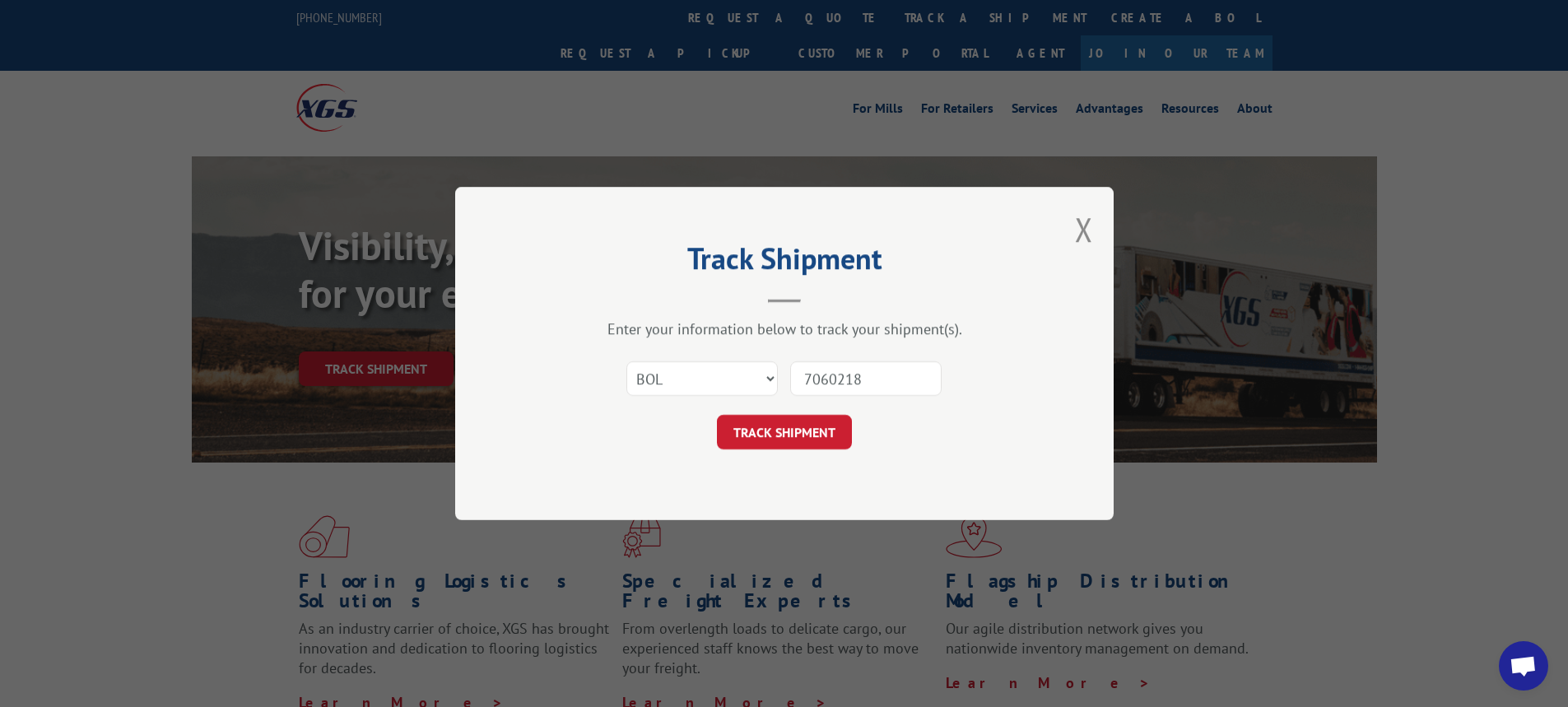
click button "TRACK SHIPMENT" at bounding box center [784, 432] width 135 height 35
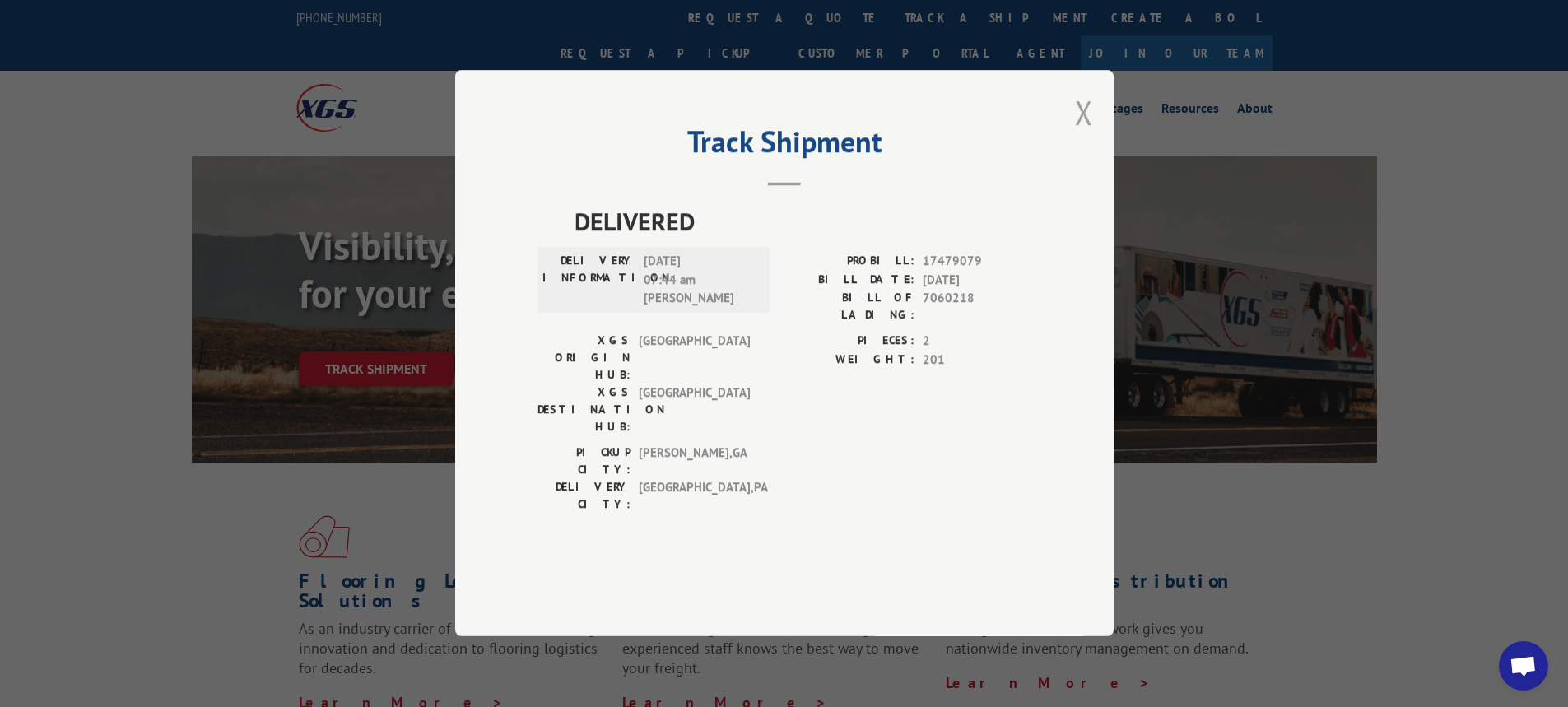
click at [1089, 134] on button "Close modal" at bounding box center [1084, 112] width 18 height 44
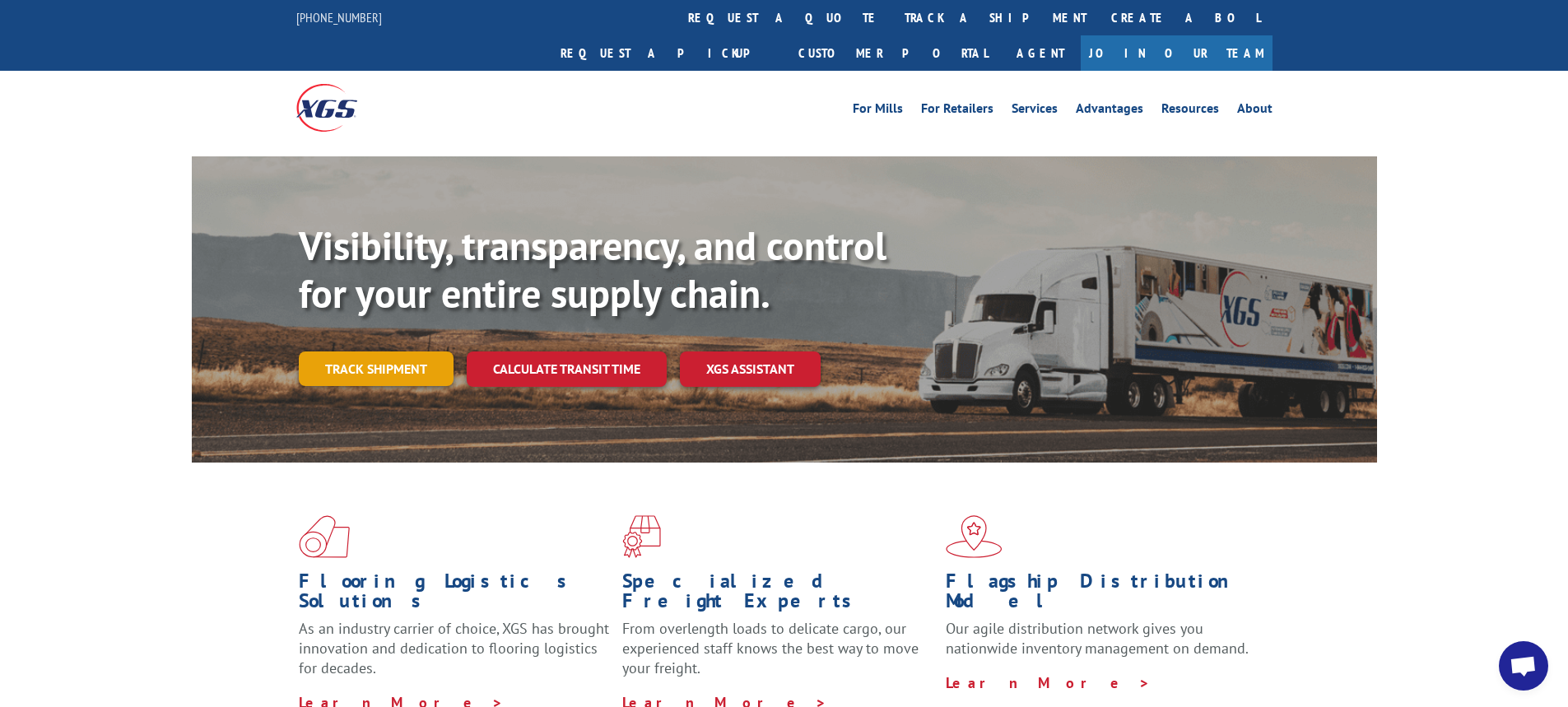
click at [388, 352] on link "Track shipment" at bounding box center [376, 369] width 155 height 35
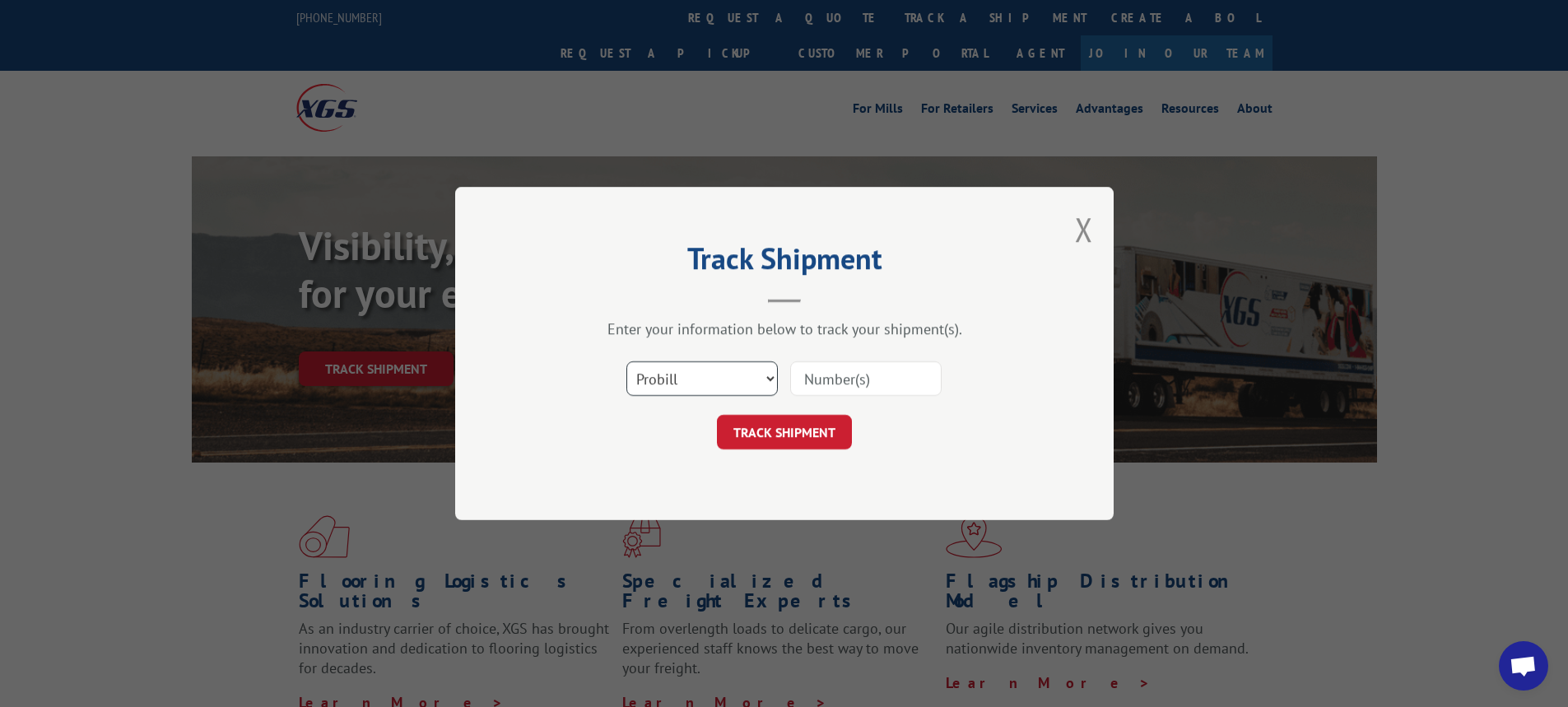
click at [769, 379] on select "Select category... Probill BOL PO" at bounding box center [702, 379] width 151 height 35
select select "bol"
click at [627, 362] on select "Select category... Probill BOL PO" at bounding box center [702, 379] width 151 height 35
click at [839, 374] on input at bounding box center [866, 379] width 151 height 35
type input "7069989"
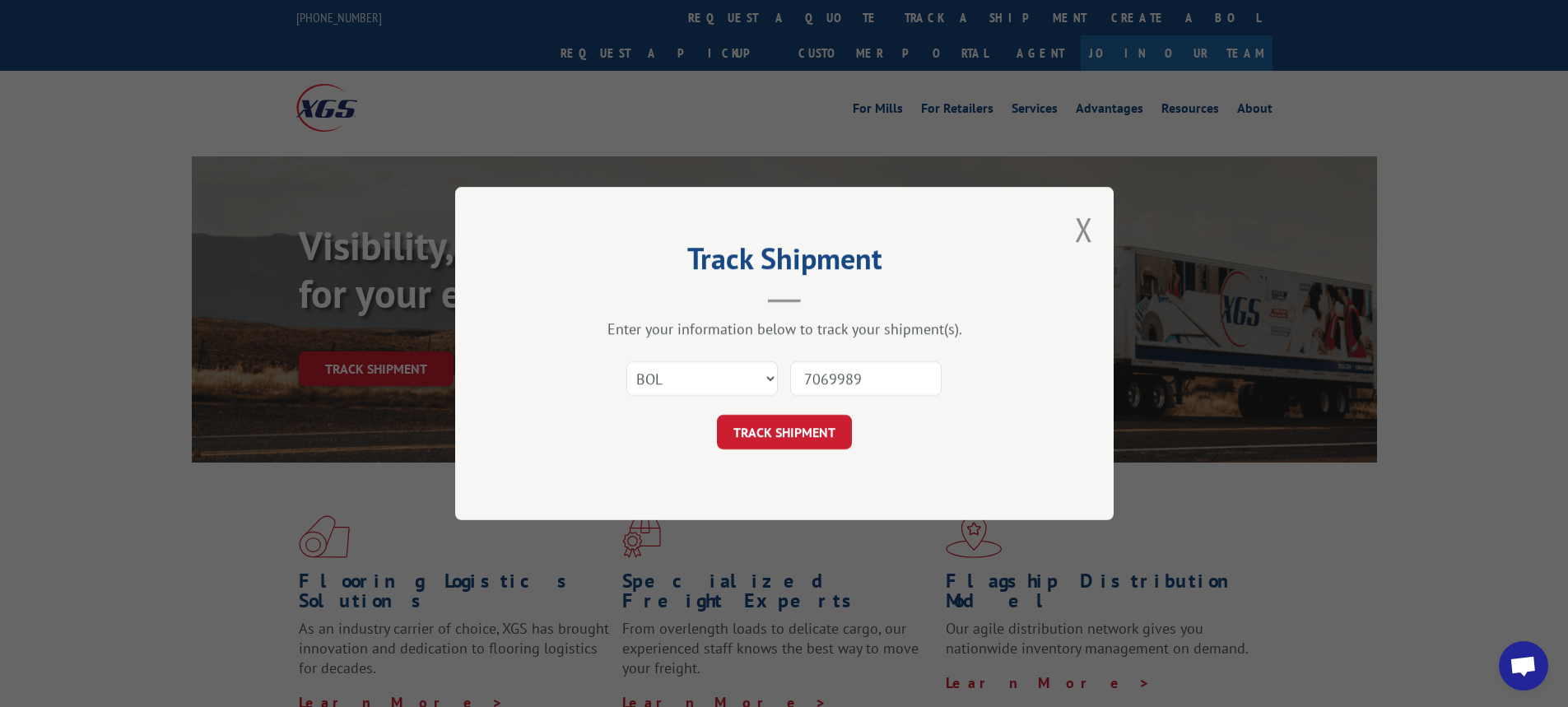
click button "TRACK SHIPMENT" at bounding box center [784, 432] width 135 height 35
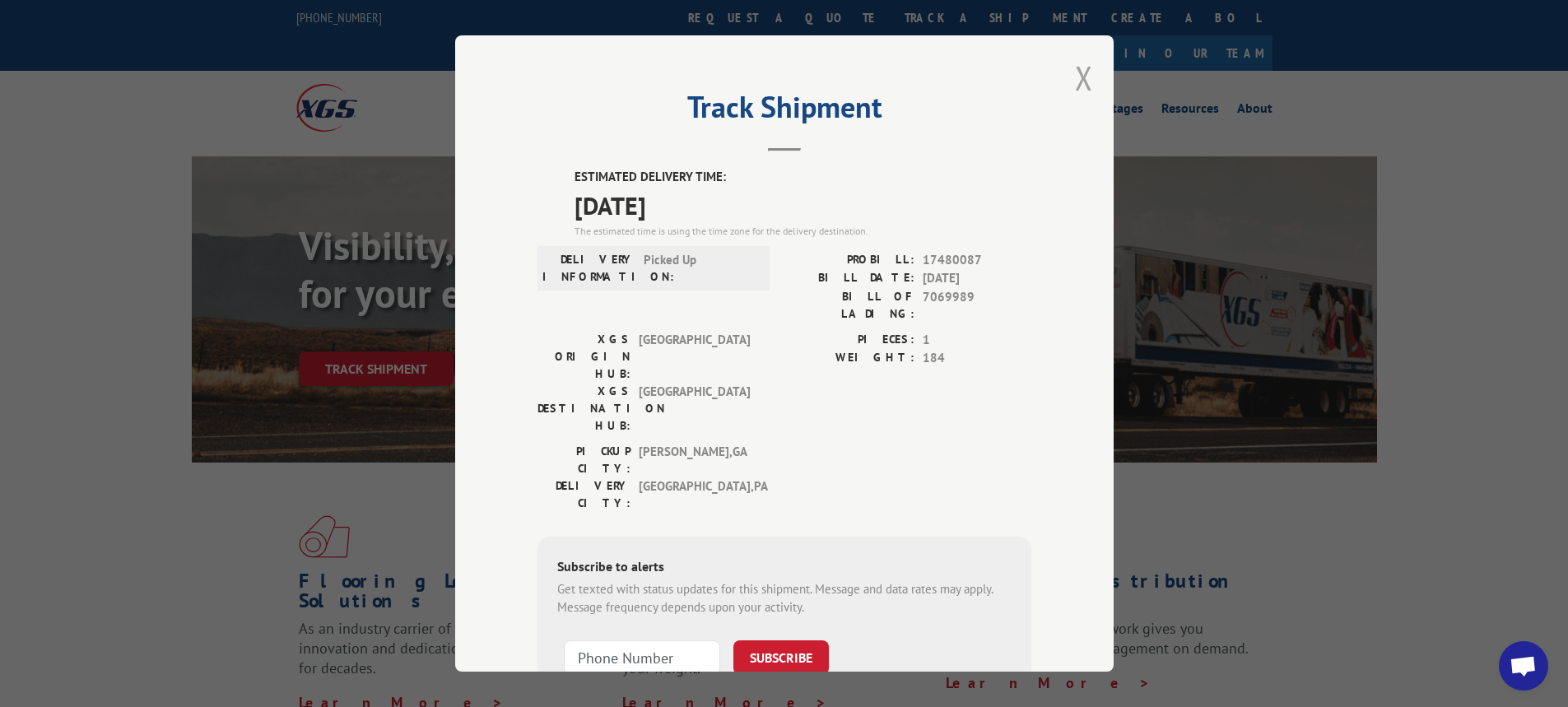
click at [1075, 82] on button "Close modal" at bounding box center [1084, 77] width 18 height 44
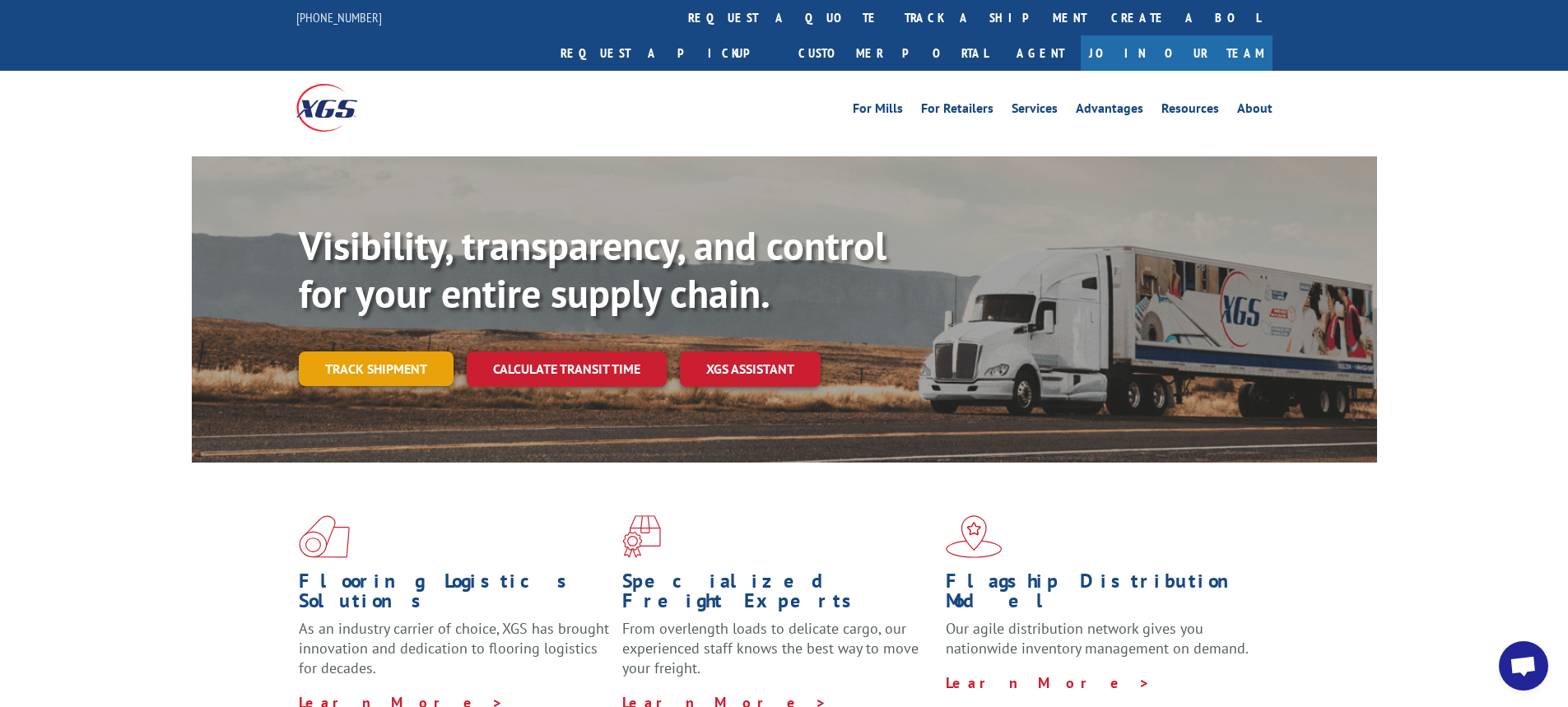
click at [388, 352] on link "Track shipment" at bounding box center [376, 369] width 155 height 35
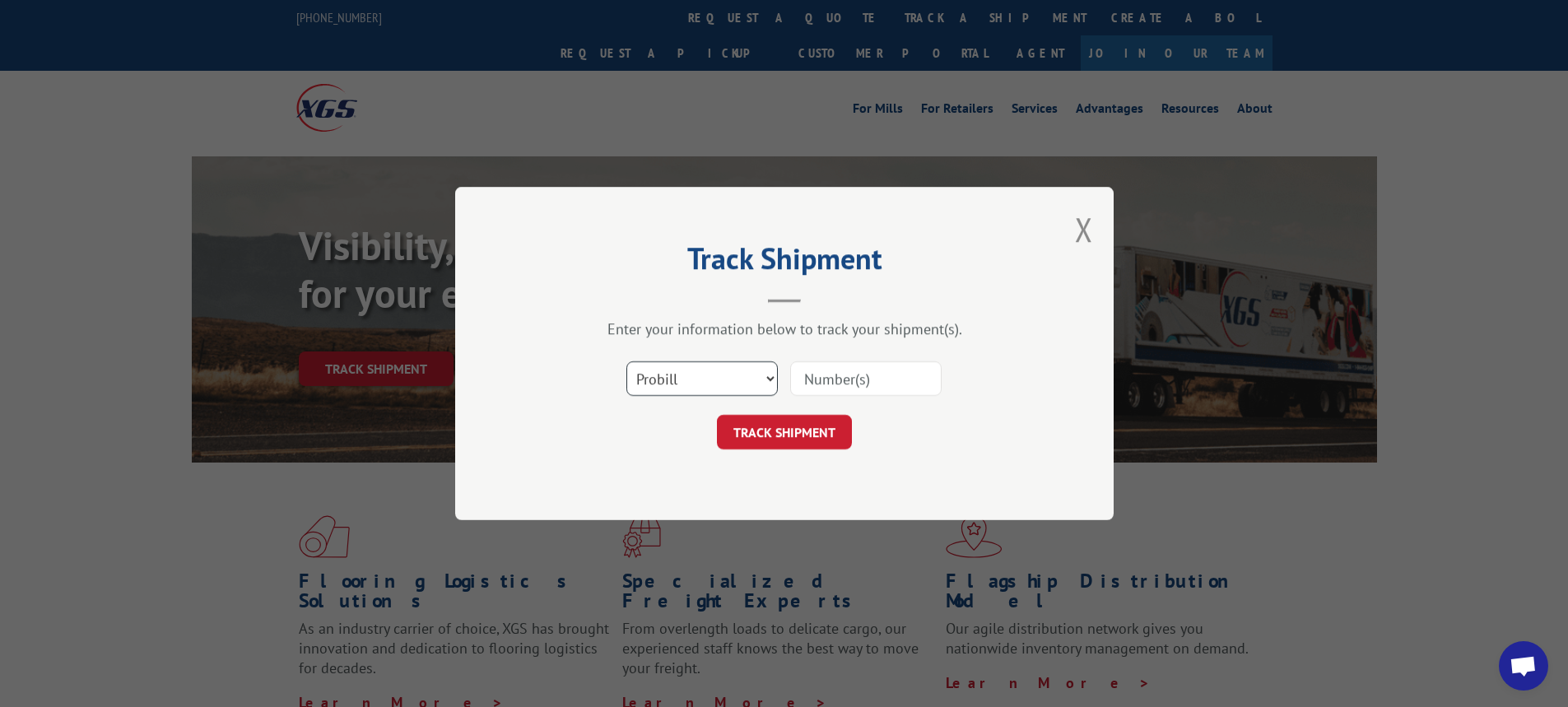
click at [770, 379] on select "Select category... Probill BOL PO" at bounding box center [702, 379] width 151 height 35
select select "bol"
click at [627, 362] on select "Select category... Probill BOL PO" at bounding box center [702, 379] width 151 height 35
click at [831, 381] on input at bounding box center [866, 379] width 151 height 35
type input "7066816"
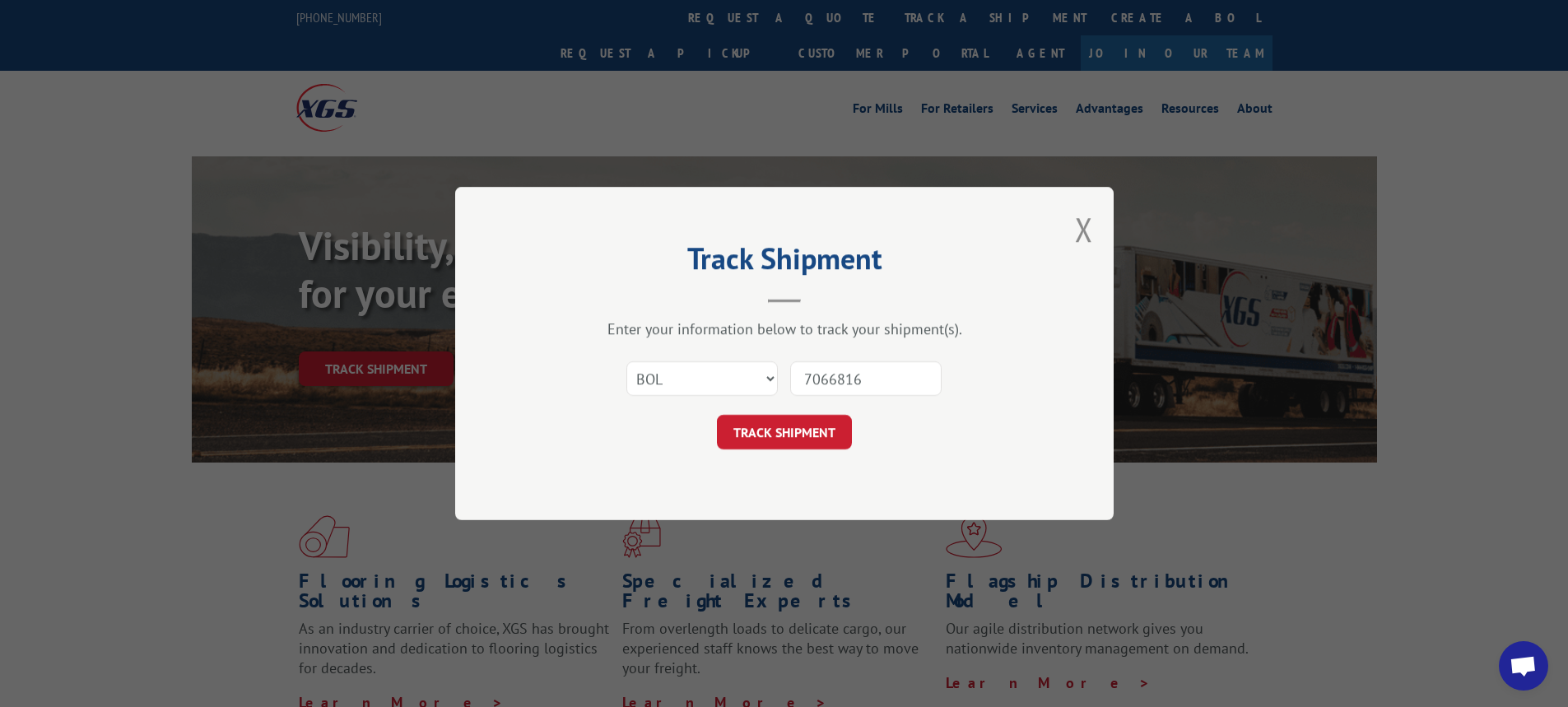
click button "TRACK SHIPMENT" at bounding box center [784, 432] width 135 height 35
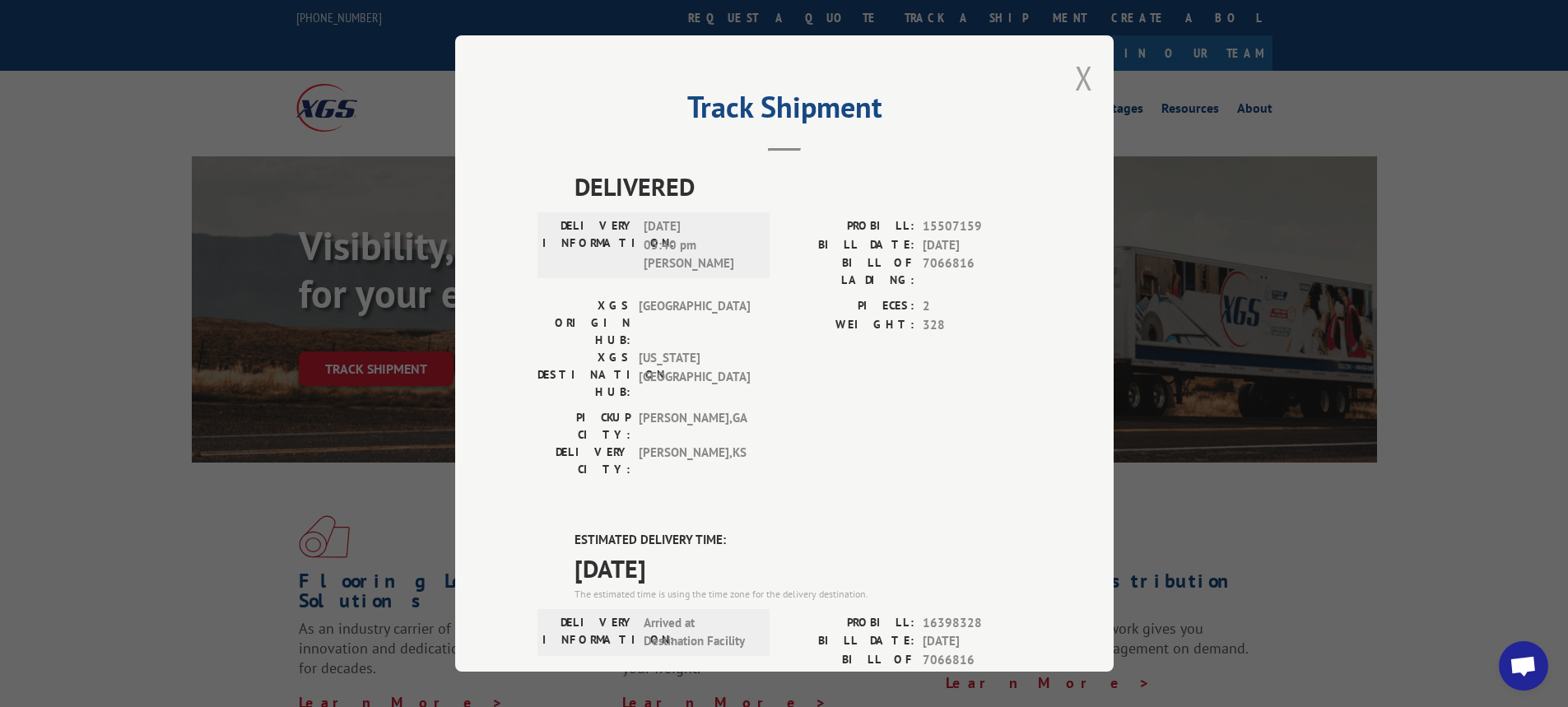
click at [1086, 85] on button "Close modal" at bounding box center [1084, 77] width 18 height 44
